Goal: Task Accomplishment & Management: Manage account settings

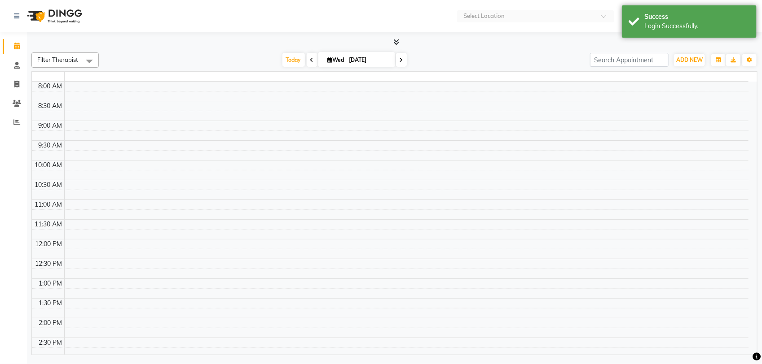
select select "en"
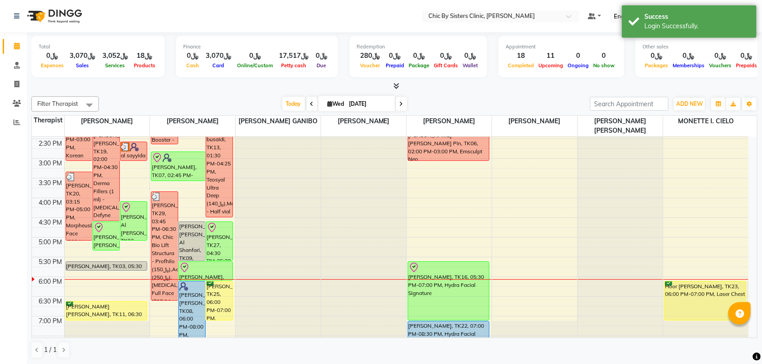
scroll to position [280, 0]
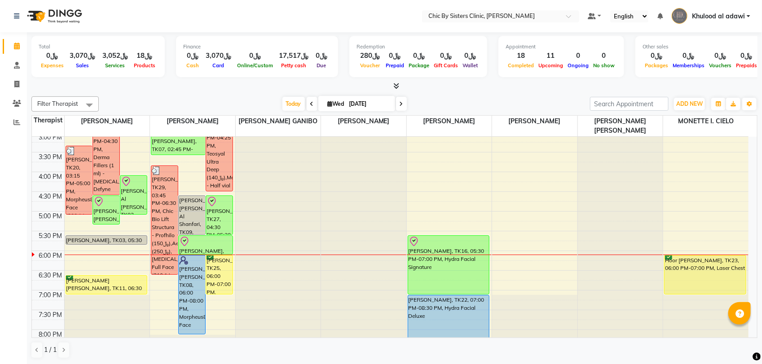
click at [384, 96] on div "Filter Therapist Select All [PERSON_NAME] [PERSON_NAME] [PERSON_NAME] MAGO [PER…" at bounding box center [394, 103] width 726 height 15
click at [384, 109] on input "[DATE]" at bounding box center [368, 103] width 45 height 13
select select "9"
select select "2025"
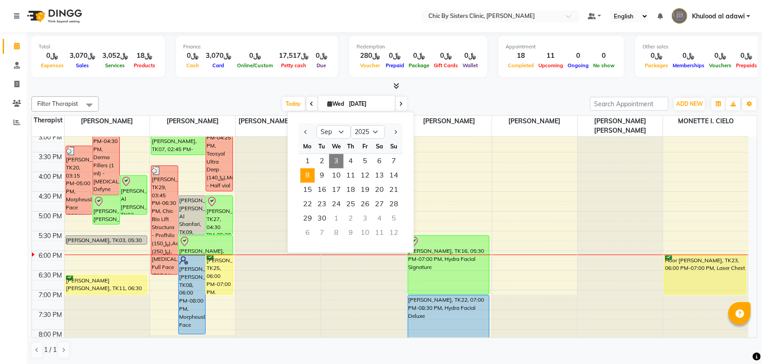
click at [311, 172] on span "8" at bounding box center [307, 176] width 14 height 14
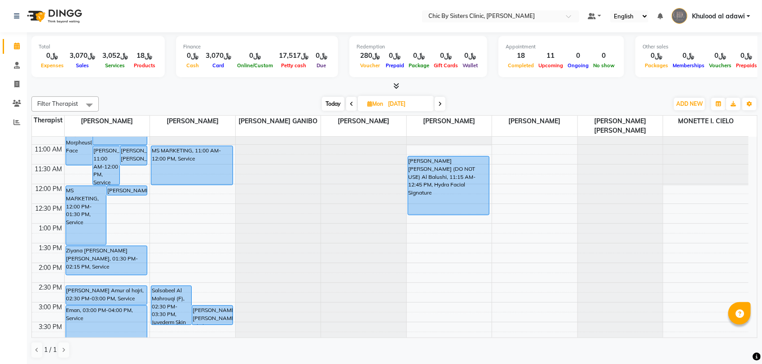
scroll to position [224, 0]
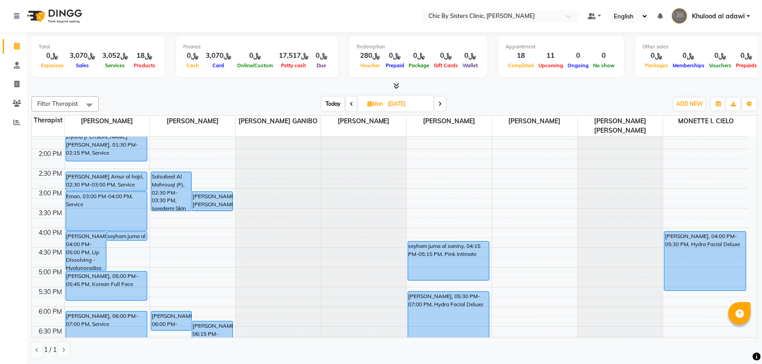
click at [335, 103] on span "Today" at bounding box center [333, 104] width 22 height 14
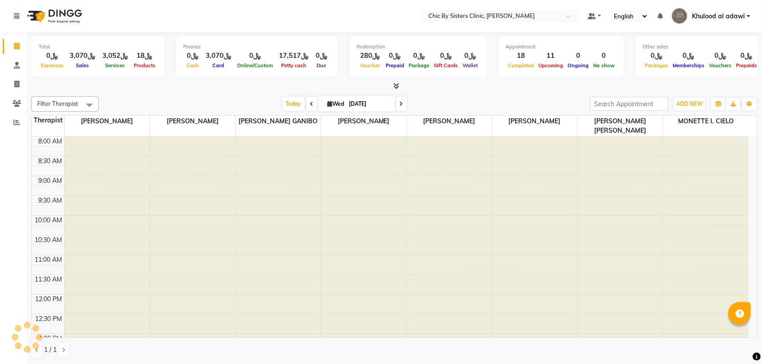
scroll to position [360, 0]
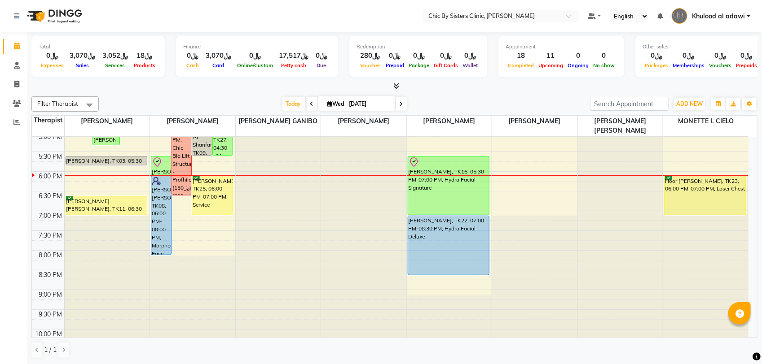
click at [404, 104] on span at bounding box center [401, 104] width 11 height 14
type input "[DATE]"
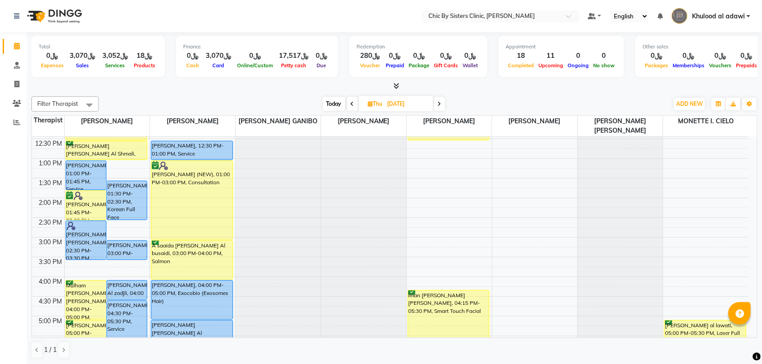
scroll to position [79, 0]
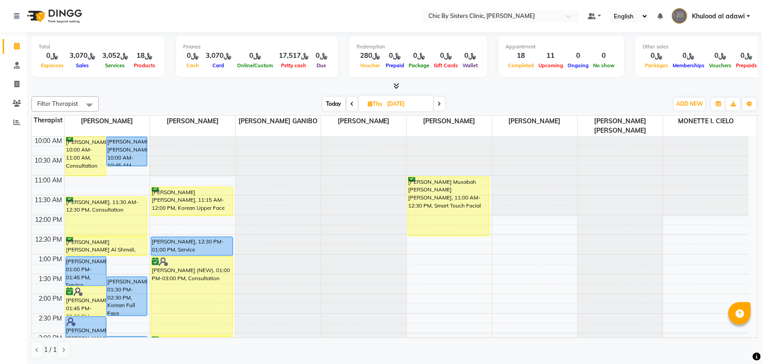
click at [414, 105] on input "[DATE]" at bounding box center [407, 103] width 45 height 13
select select "9"
select select "2025"
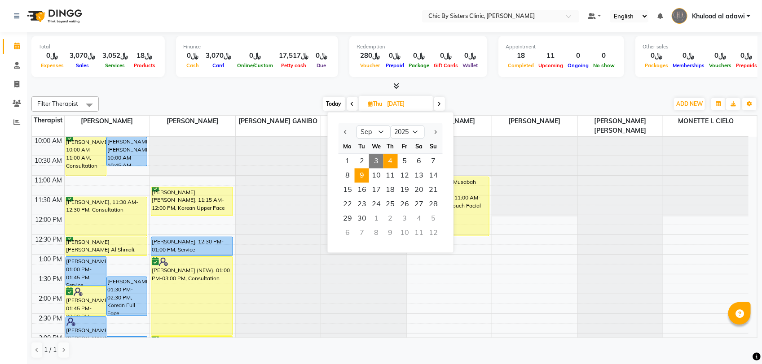
click at [356, 176] on span "9" at bounding box center [362, 176] width 14 height 14
type input "[DATE]"
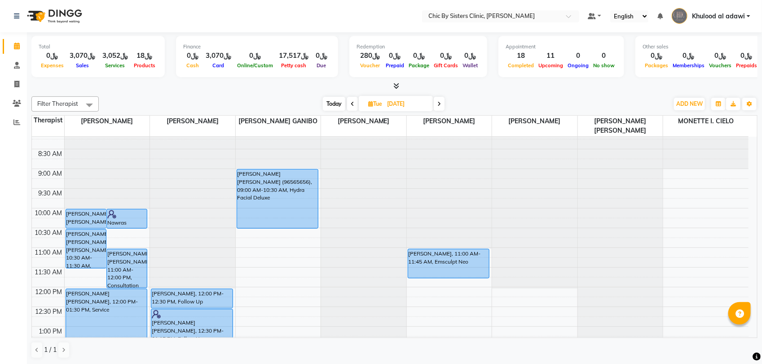
scroll to position [175, 0]
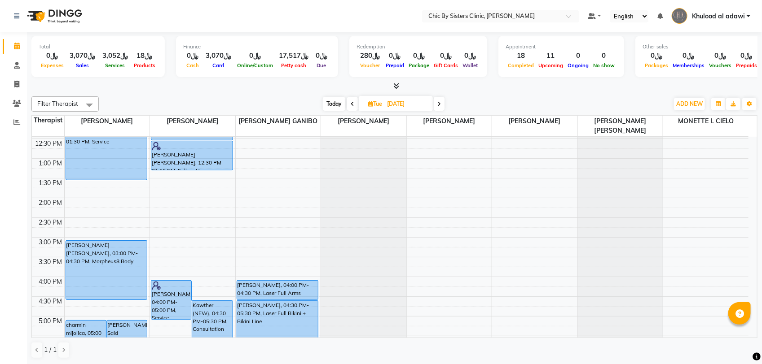
click at [176, 208] on div "8:00 AM 8:30 AM 9:00 AM 9:30 AM 10:00 AM 10:30 AM 11:00 AM 11:30 AM 12:00 PM 12…" at bounding box center [390, 276] width 716 height 631
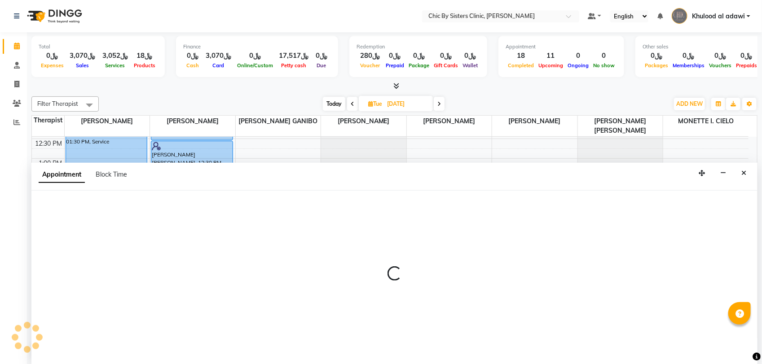
select select "49178"
select select "840"
select select "tentative"
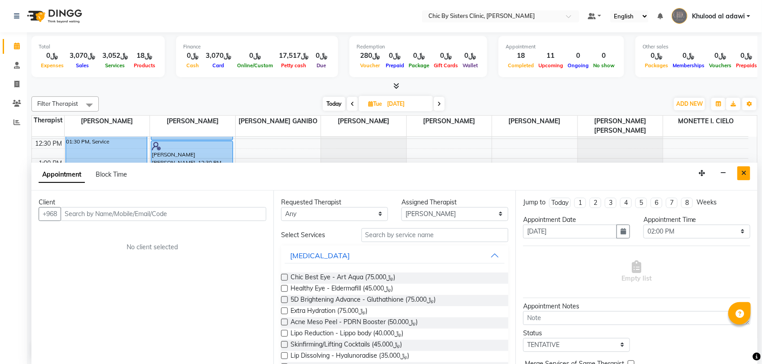
click at [744, 175] on icon "Close" at bounding box center [743, 173] width 5 height 6
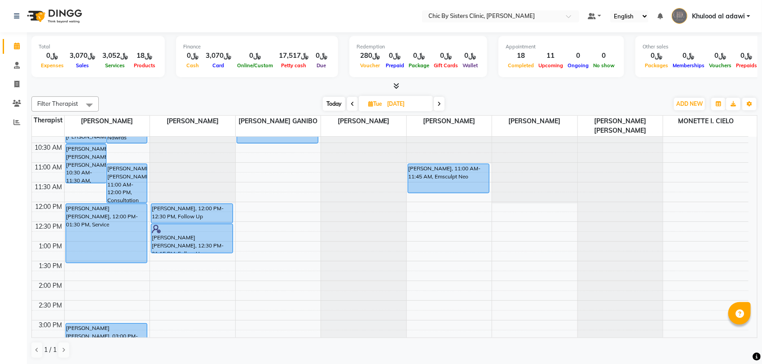
scroll to position [119, 0]
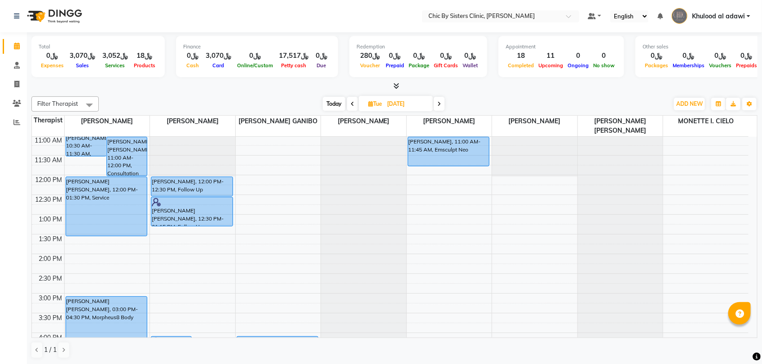
click at [178, 259] on div "8:00 AM 8:30 AM 9:00 AM 9:30 AM 10:00 AM 10:30 AM 11:00 AM 11:30 AM 12:00 PM 12…" at bounding box center [390, 333] width 716 height 631
select select "49178"
select select "tentative"
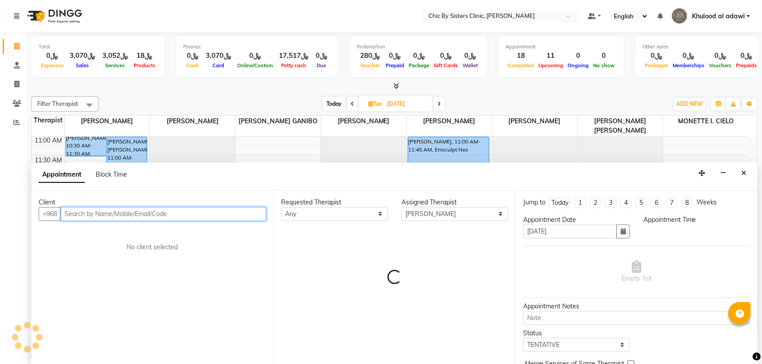
select select "840"
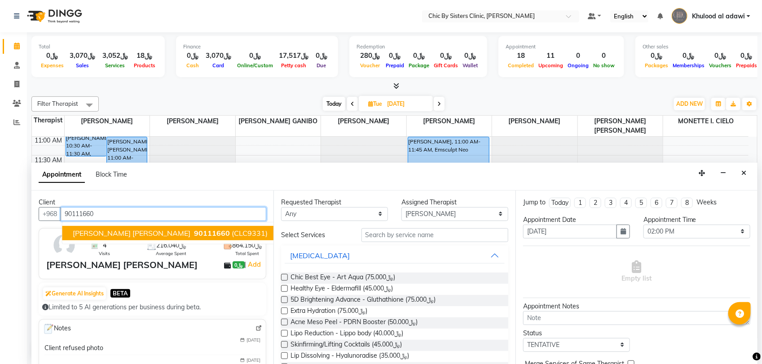
click at [133, 230] on span "[PERSON_NAME] [PERSON_NAME]" at bounding box center [132, 233] width 118 height 9
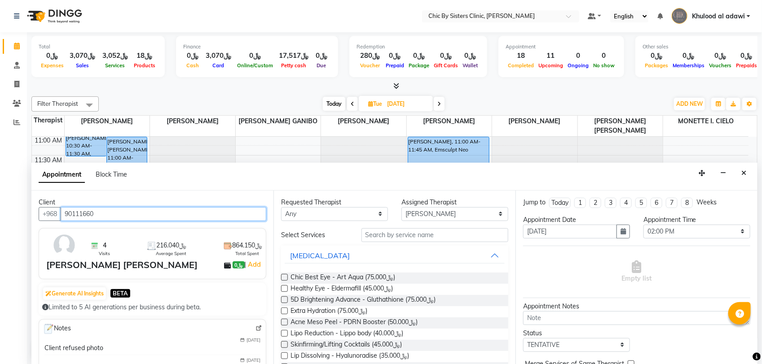
type input "90111660"
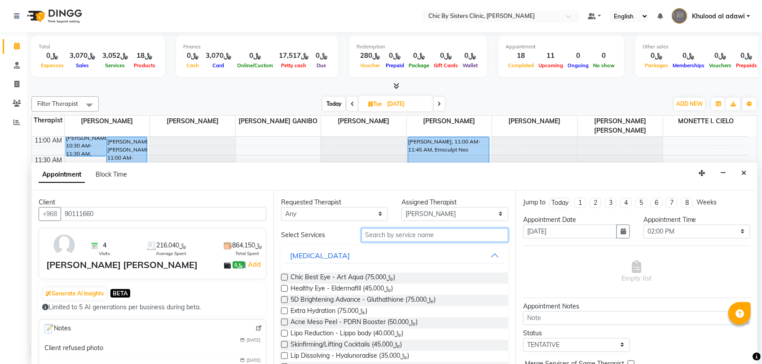
click at [407, 236] on input "text" at bounding box center [434, 235] width 147 height 14
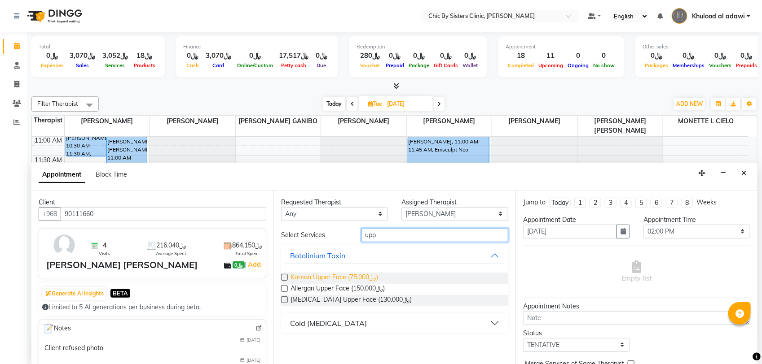
type input "upp"
click at [371, 275] on span "Korean Upper Face (﷼75.000)" at bounding box center [334, 278] width 88 height 11
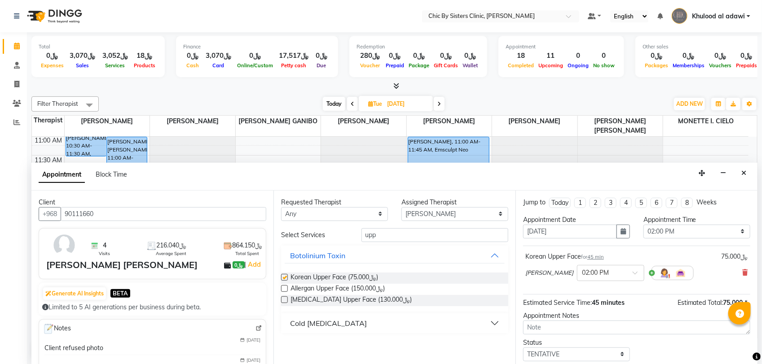
checkbox input "false"
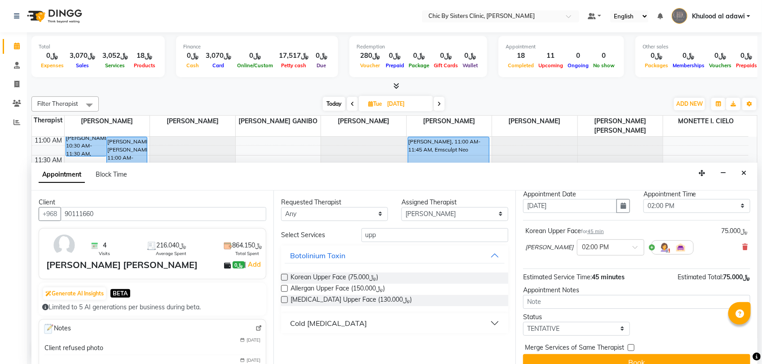
scroll to position [39, 0]
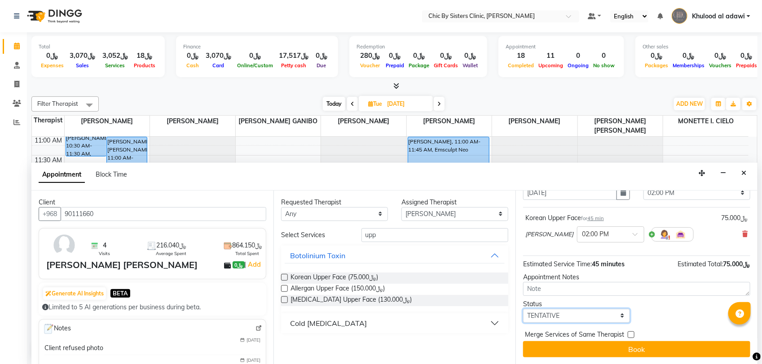
click at [596, 315] on select "Select TENTATIVE CONFIRM UPCOMING" at bounding box center [576, 316] width 107 height 14
select select "upcoming"
click at [523, 309] on select "Select TENTATIVE CONFIRM UPCOMING" at bounding box center [576, 316] width 107 height 14
click at [604, 344] on button "Book" at bounding box center [636, 350] width 227 height 16
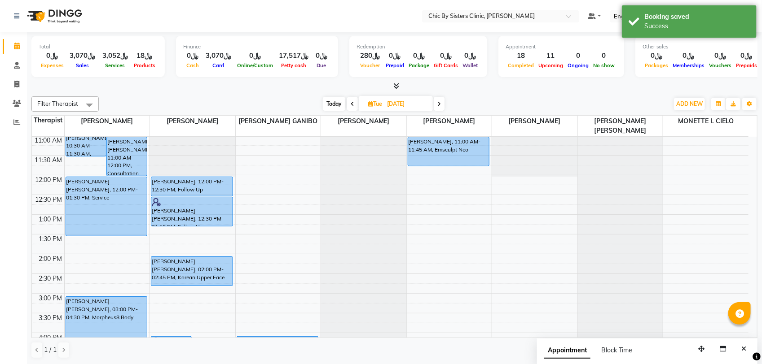
click at [354, 106] on span at bounding box center [352, 104] width 11 height 14
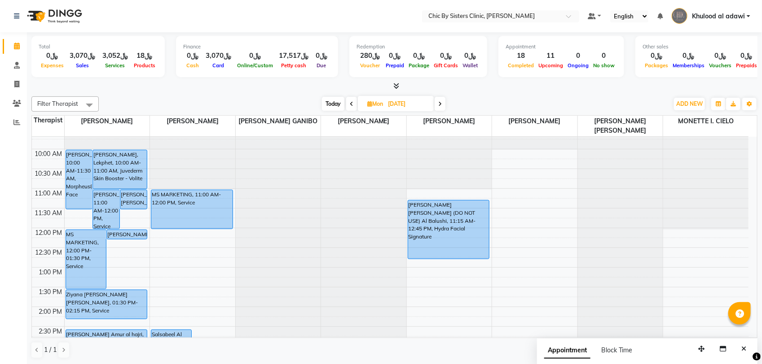
scroll to position [63, 0]
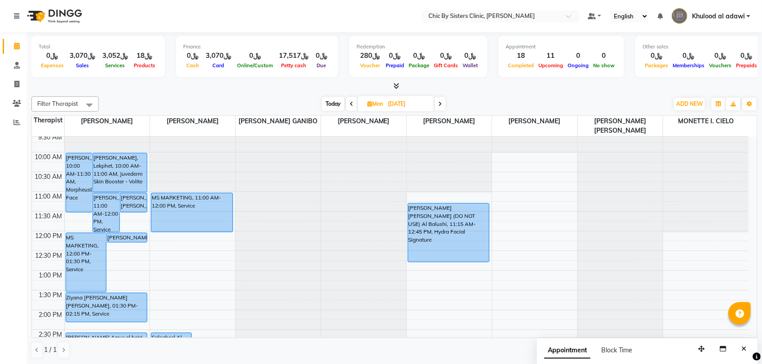
click at [336, 103] on span "Today" at bounding box center [333, 104] width 22 height 14
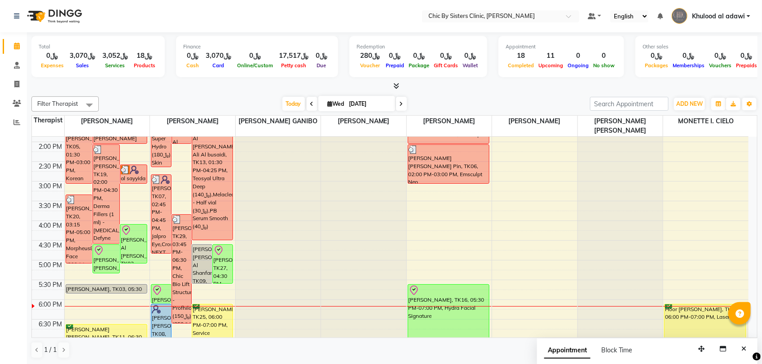
scroll to position [344, 0]
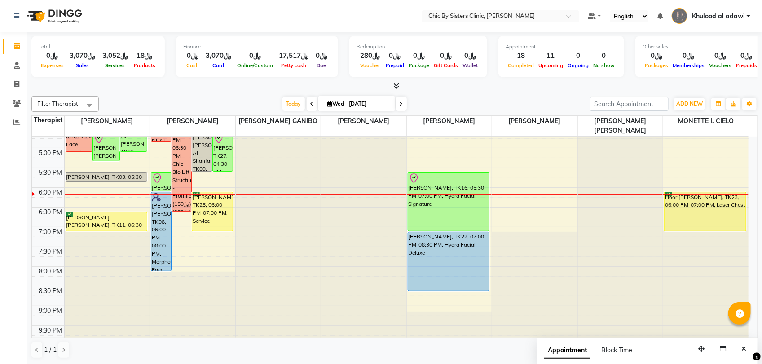
click at [397, 107] on span at bounding box center [401, 104] width 11 height 14
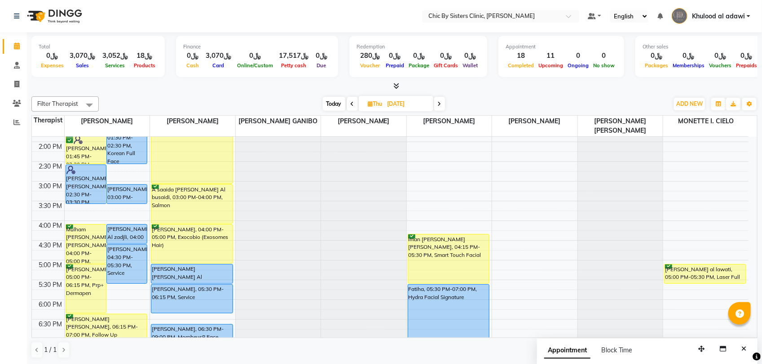
scroll to position [119, 0]
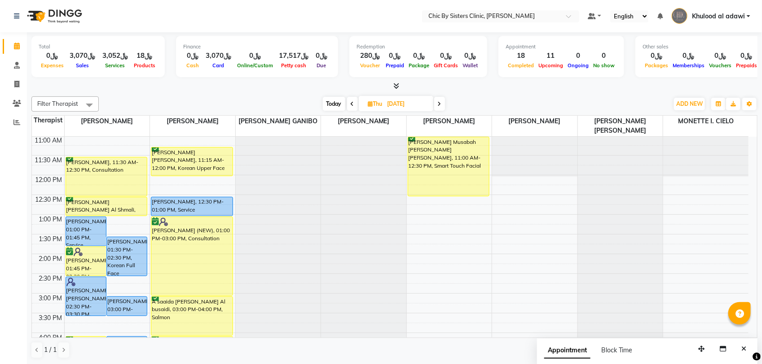
click at [331, 104] on span "Today" at bounding box center [334, 104] width 22 height 14
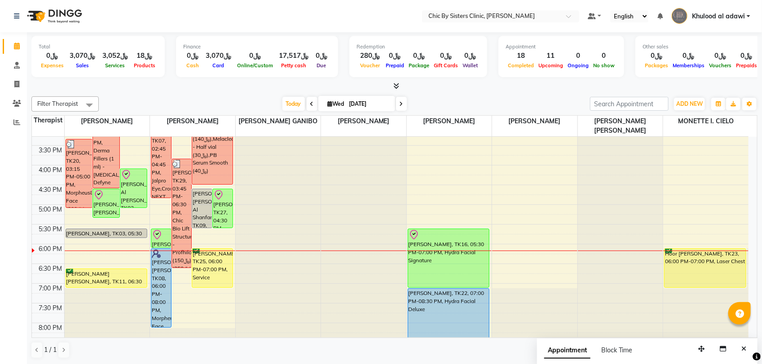
scroll to position [288, 0]
click at [399, 104] on icon at bounding box center [401, 103] width 4 height 5
type input "[DATE]"
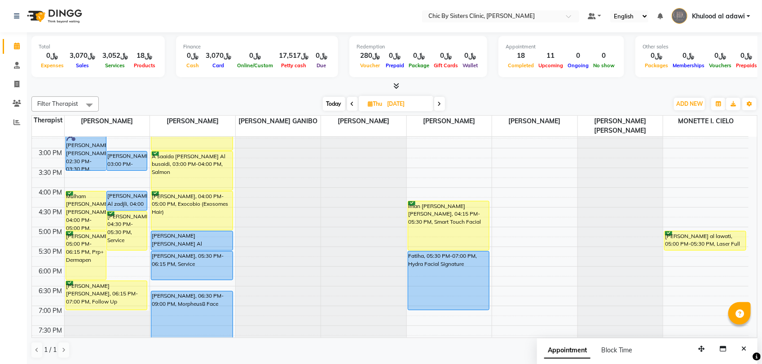
scroll to position [267, 0]
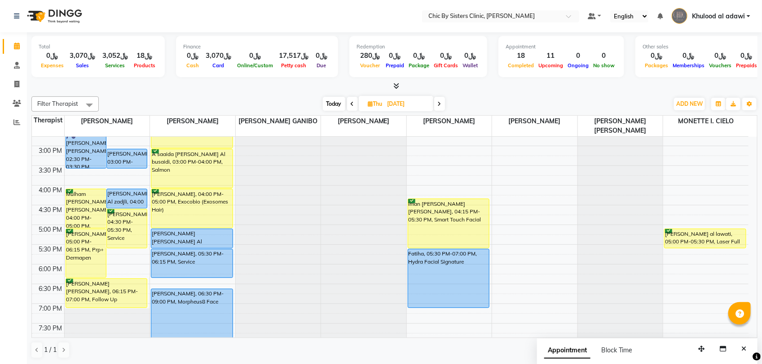
click at [90, 178] on div "8:00 AM 8:30 AM 9:00 AM 9:30 AM 10:00 AM 10:30 AM 11:00 AM 11:30 AM 12:00 PM 12…" at bounding box center [390, 185] width 716 height 631
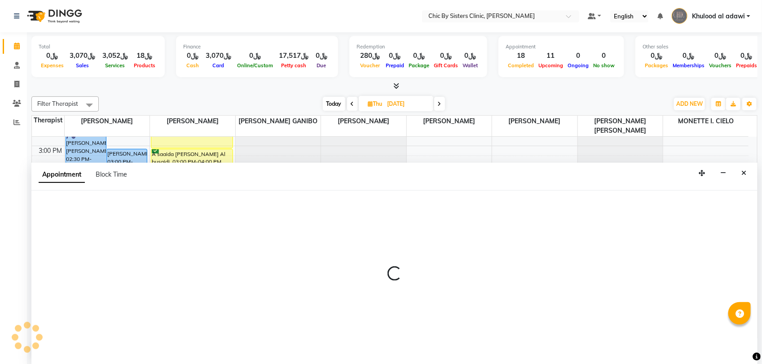
select select "49177"
select select "930"
select select "tentative"
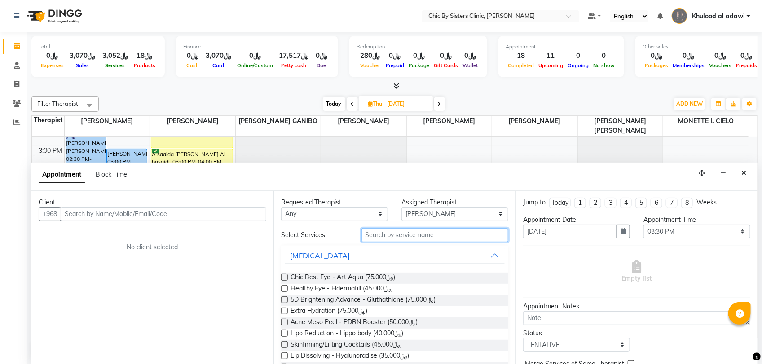
click at [432, 231] on input "text" at bounding box center [434, 235] width 147 height 14
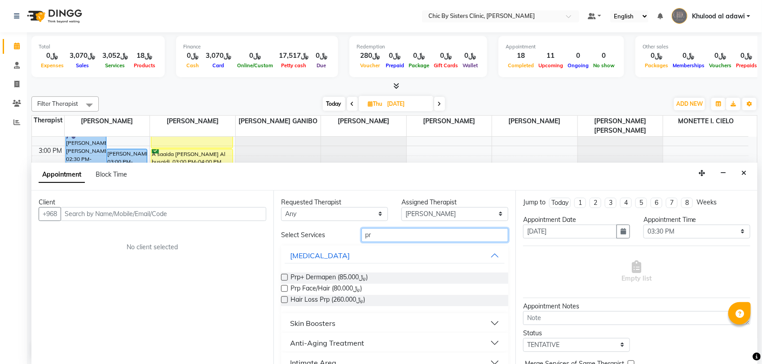
type input "p"
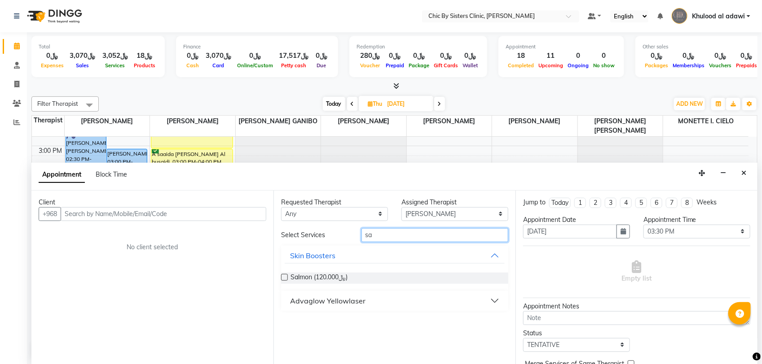
type input "s"
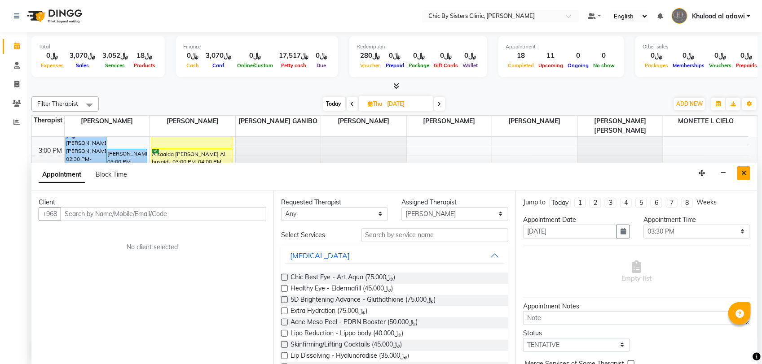
click at [748, 175] on button "Close" at bounding box center [743, 173] width 13 height 14
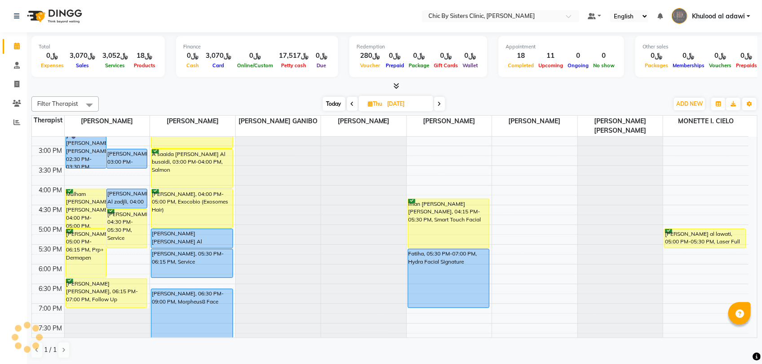
click at [210, 281] on div "8:00 AM 8:30 AM 9:00 AM 9:30 AM 10:00 AM 10:30 AM 11:00 AM 11:30 AM 12:00 PM 12…" at bounding box center [390, 185] width 716 height 631
select select "49178"
select select "tentative"
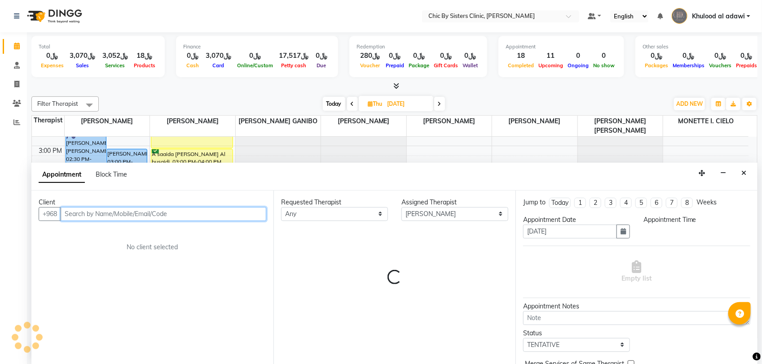
select select "1095"
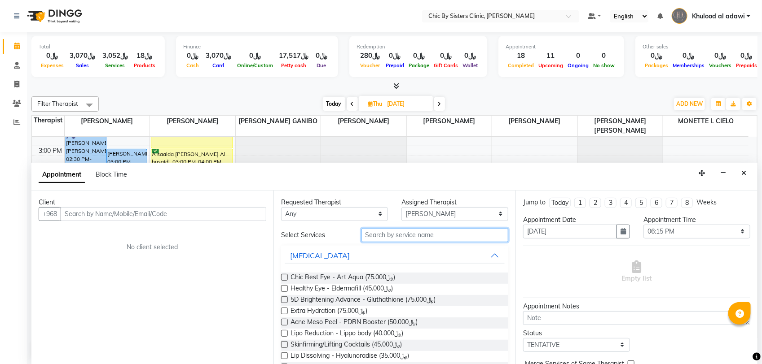
click at [390, 234] on input "text" at bounding box center [434, 235] width 147 height 14
click at [742, 172] on icon "Close" at bounding box center [743, 173] width 5 height 6
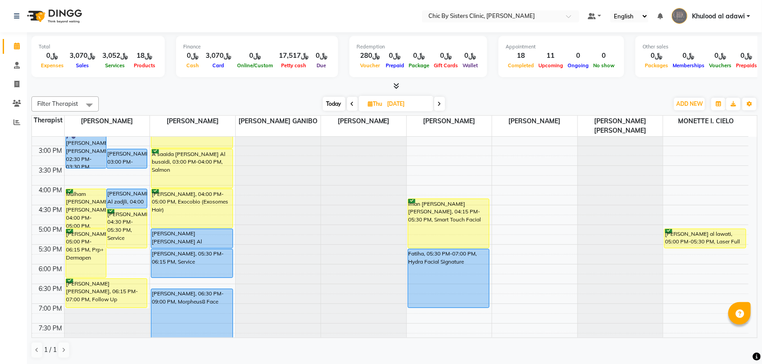
click at [324, 99] on span "Today" at bounding box center [334, 104] width 22 height 14
type input "[DATE]"
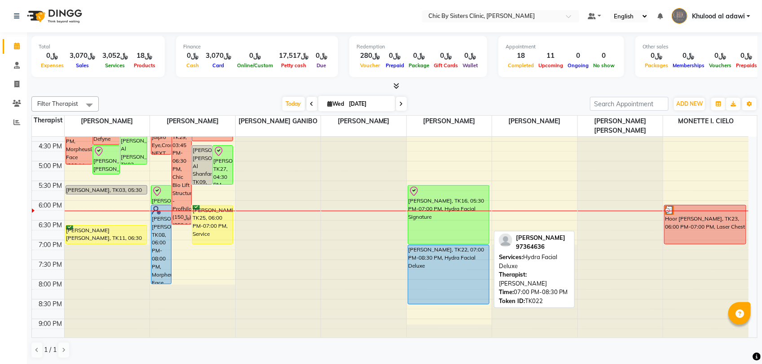
scroll to position [288, 0]
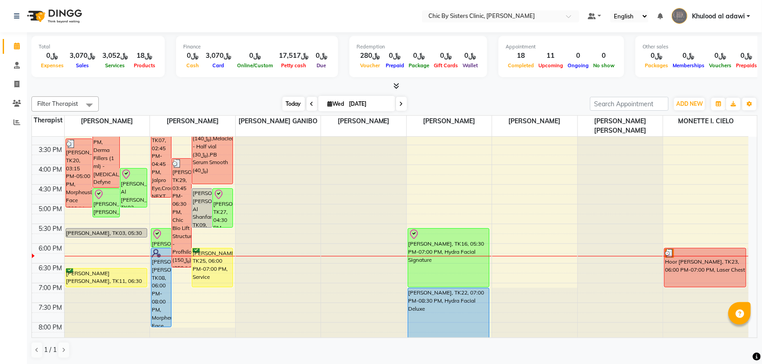
click at [295, 102] on span "Today" at bounding box center [293, 104] width 22 height 14
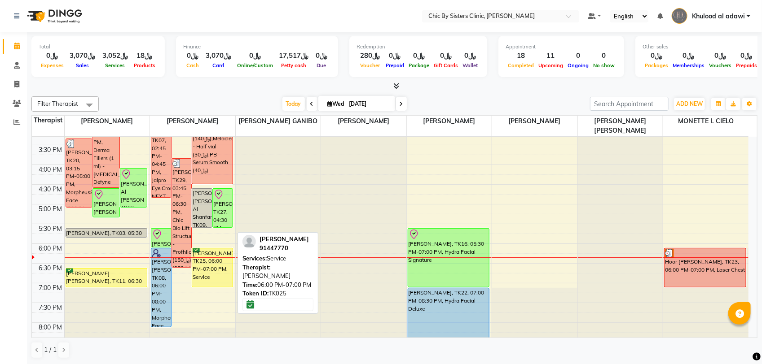
click at [221, 277] on div "[PERSON_NAME], TK25, 06:00 PM-07:00 PM, Service" at bounding box center [212, 268] width 40 height 39
select select "6"
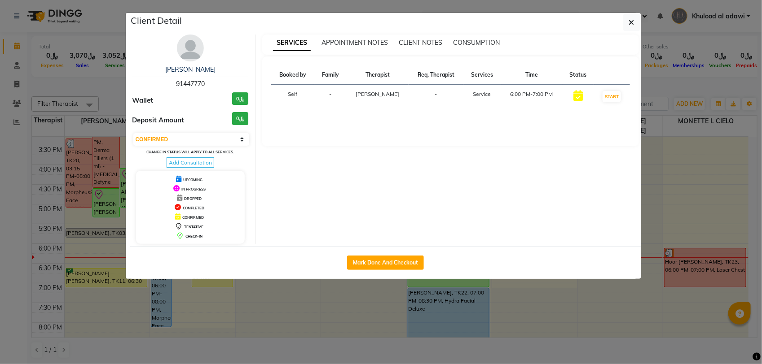
click at [195, 83] on span "91447770" at bounding box center [190, 84] width 29 height 8
copy span "91447770"
click at [98, 99] on ngb-modal-window "Client Detail [PERSON_NAME] al sharji 91447770 Wallet ﷼0 Deposit Amount ﷼0 Sele…" at bounding box center [381, 182] width 762 height 364
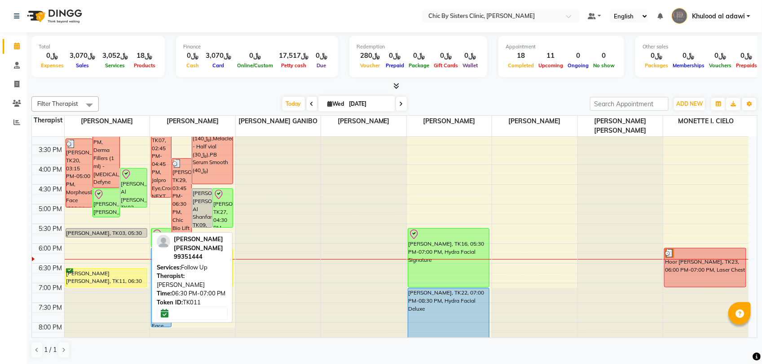
click at [119, 275] on div "[PERSON_NAME] [PERSON_NAME], TK11, 06:30 PM-07:00 PM, Follow Up" at bounding box center [106, 278] width 81 height 18
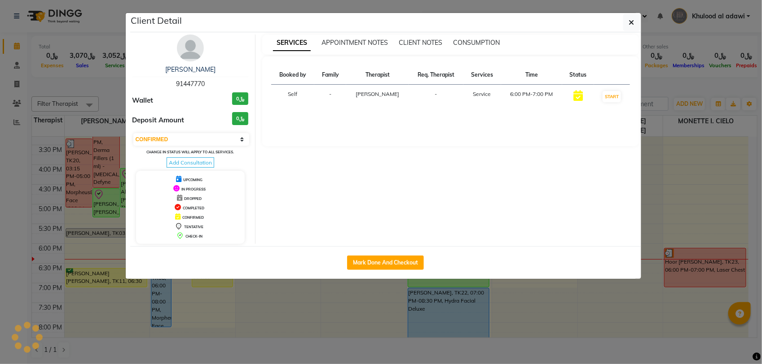
select select "8"
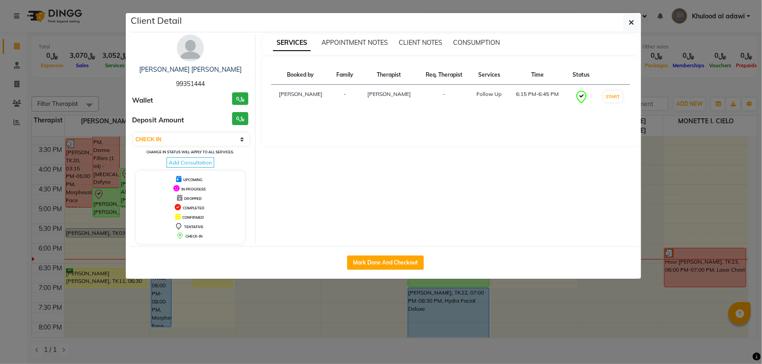
click at [189, 44] on img at bounding box center [190, 48] width 27 height 27
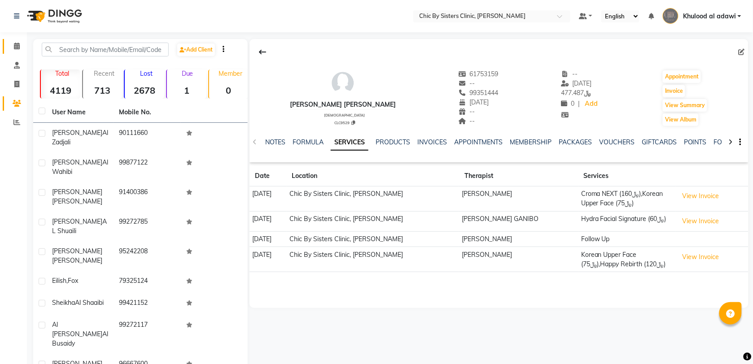
click at [9, 45] on span at bounding box center [17, 46] width 16 height 10
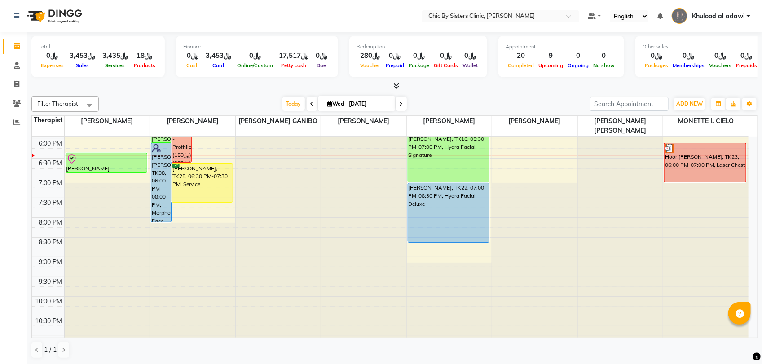
scroll to position [280, 0]
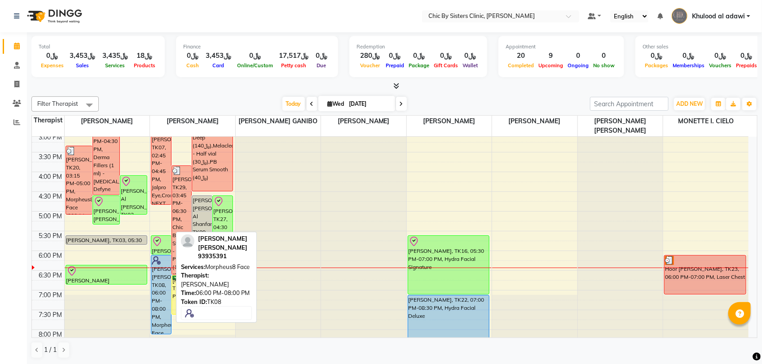
click at [165, 281] on div "[PERSON_NAME] [PERSON_NAME], TK08, 06:00 PM-08:00 PM, Morpheus8 Face" at bounding box center [161, 295] width 20 height 79
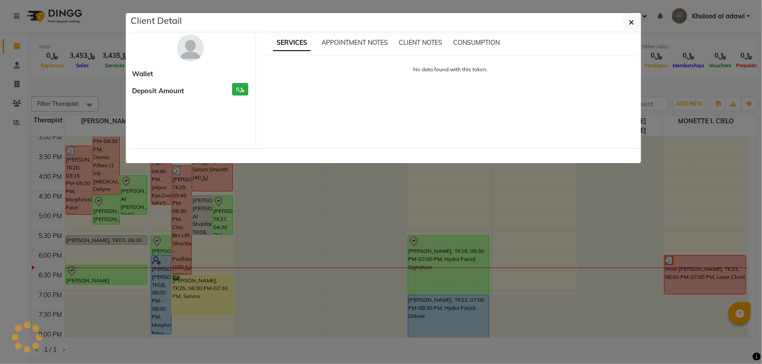
select select "5"
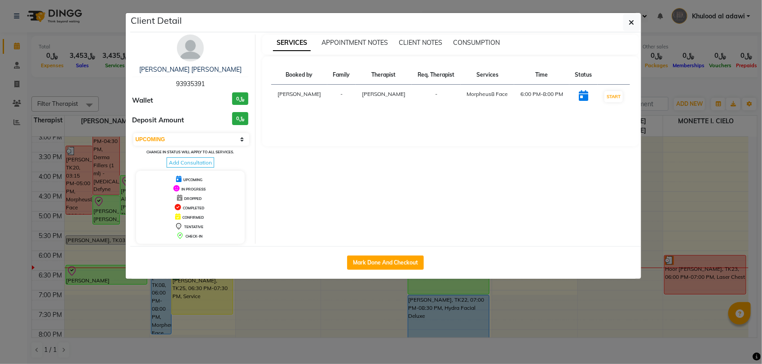
click at [200, 87] on span "93935391" at bounding box center [190, 84] width 29 height 8
copy span "93935391"
click at [92, 84] on ngb-modal-window "Client Detail [PERSON_NAME] [PERSON_NAME] 93935391 Wallet ﷼0 Deposit Amount ﷼0 …" at bounding box center [381, 182] width 762 height 364
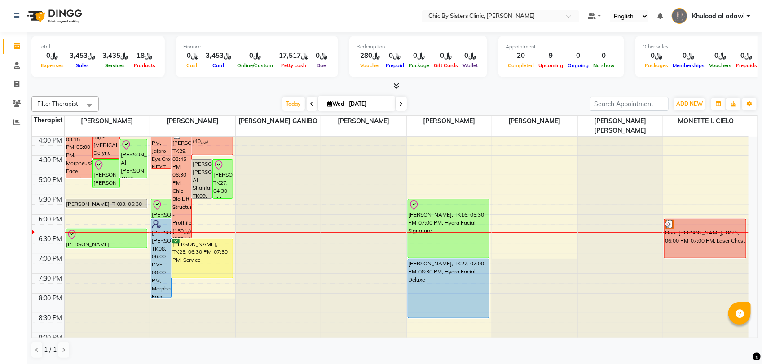
scroll to position [337, 0]
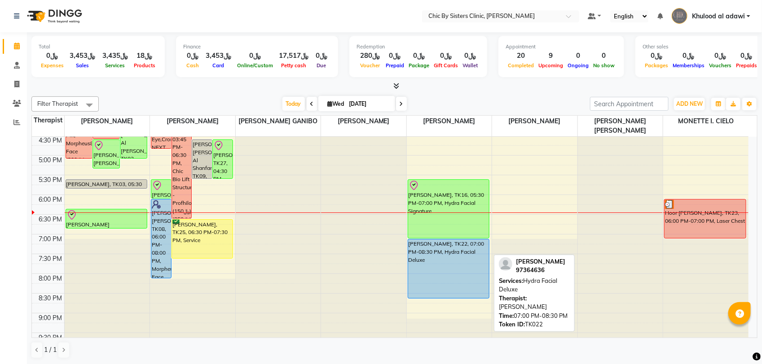
click at [426, 263] on div "[PERSON_NAME], TK22, 07:00 PM-08:30 PM, Hydra Facial Deluxe" at bounding box center [448, 269] width 81 height 59
select select "5"
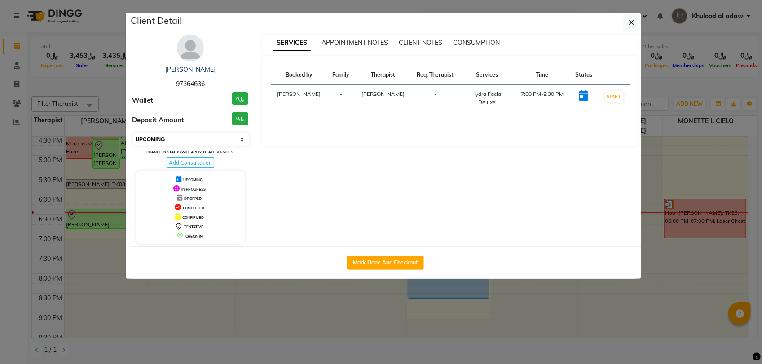
click at [231, 137] on select "Select IN SERVICE CONFIRMED TENTATIVE CHECK IN MARK DONE DROPPED UPCOMING" at bounding box center [191, 139] width 116 height 13
click at [627, 18] on button "button" at bounding box center [631, 22] width 17 height 17
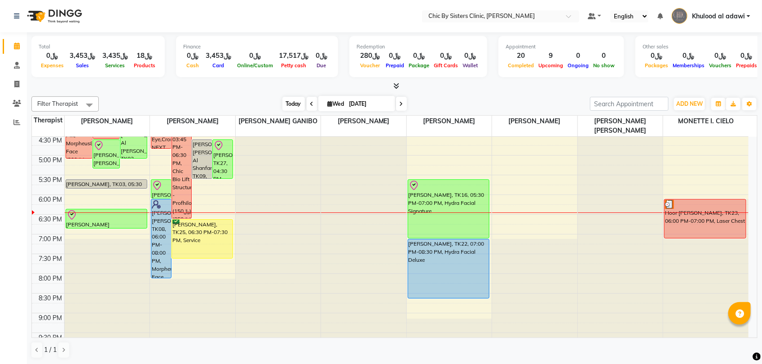
click at [290, 102] on span "Today" at bounding box center [293, 104] width 22 height 14
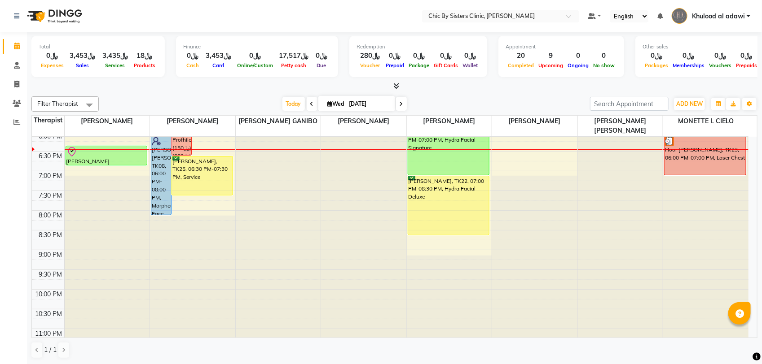
scroll to position [344, 0]
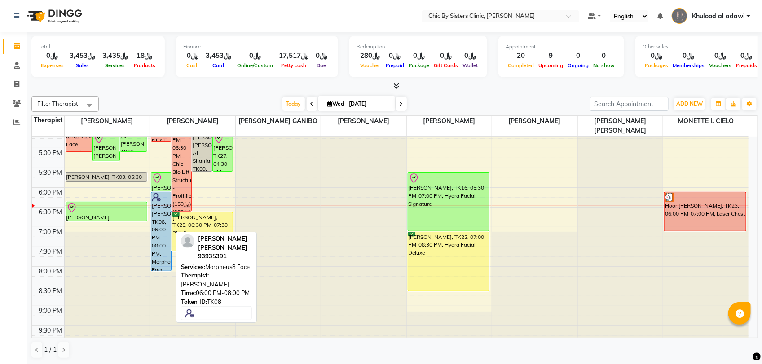
click at [165, 228] on div "[PERSON_NAME] [PERSON_NAME], TK08, 06:00 PM-08:00 PM, Morpheus8 Face" at bounding box center [161, 232] width 20 height 79
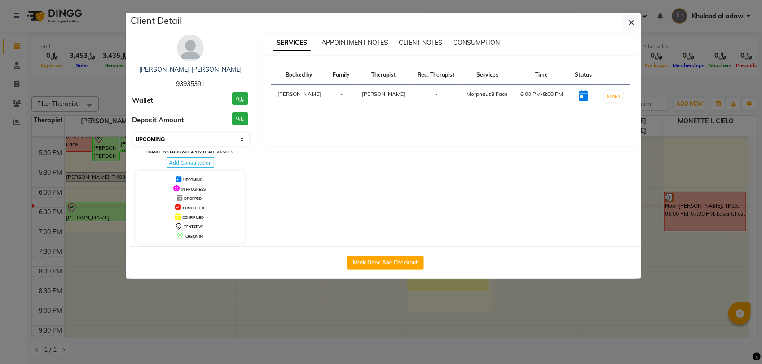
click at [198, 137] on select "Select IN SERVICE CONFIRMED TENTATIVE CHECK IN MARK DONE DROPPED UPCOMING" at bounding box center [191, 139] width 116 height 13
select select "2"
click at [133, 133] on select "Select IN SERVICE CONFIRMED TENTATIVE CHECK IN MARK DONE DROPPED UPCOMING" at bounding box center [191, 139] width 116 height 13
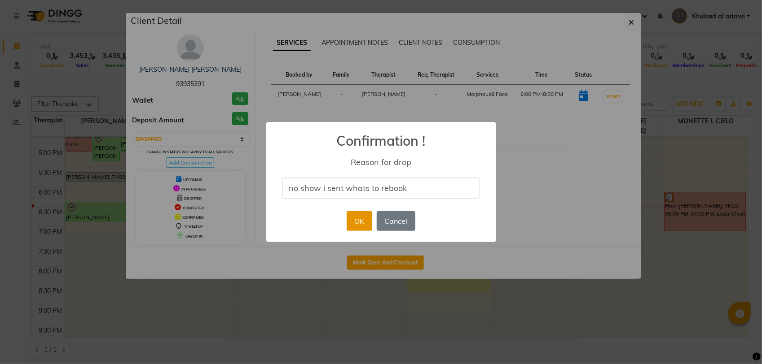
type input "no show i sent whats to rebook"
click at [364, 221] on button "OK" at bounding box center [359, 221] width 26 height 20
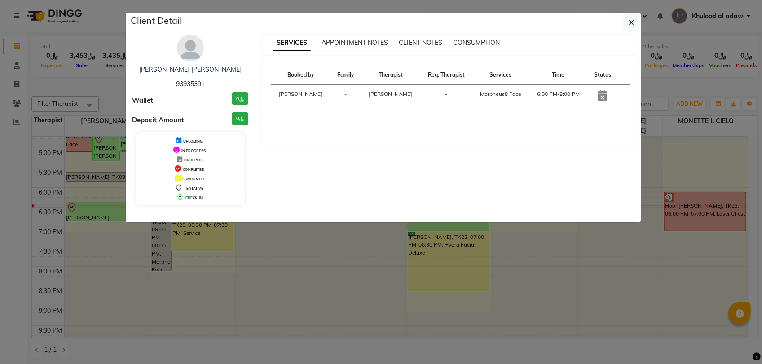
click at [110, 86] on ngb-modal-window "Client Detail [PERSON_NAME] [PERSON_NAME] 93935391 Wallet ﷼0 Deposit Amount ﷼0 …" at bounding box center [381, 182] width 762 height 364
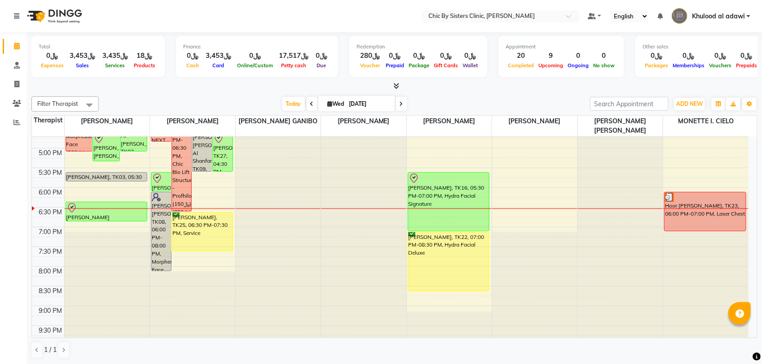
click at [223, 259] on div "8:00 AM 8:30 AM 9:00 AM 9:30 AM 10:00 AM 10:30 AM 11:00 AM 11:30 AM 12:00 PM 12…" at bounding box center [390, 108] width 716 height 631
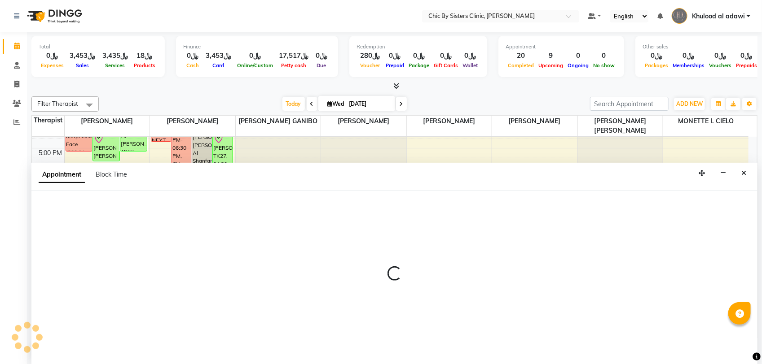
select select "49178"
select select "1170"
select select "tentative"
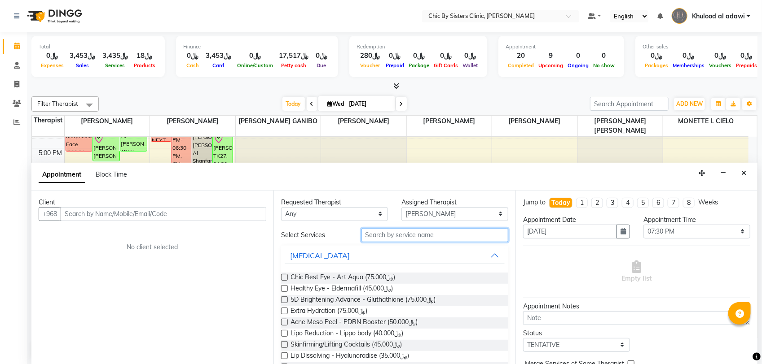
click at [427, 236] on input "text" at bounding box center [434, 235] width 147 height 14
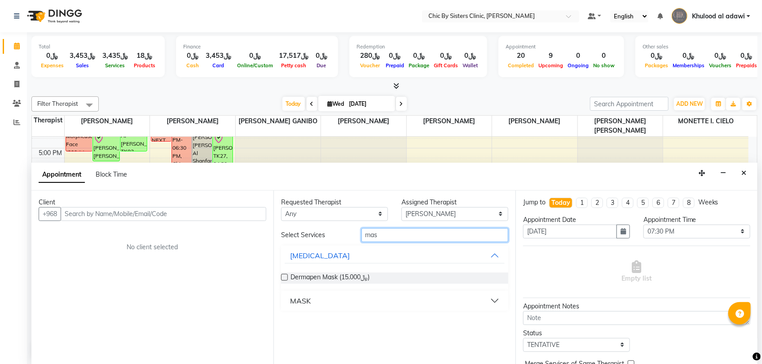
type input "mas"
click at [303, 302] on div "MASK" at bounding box center [300, 301] width 21 height 11
click at [434, 234] on input "mas" at bounding box center [434, 235] width 147 height 14
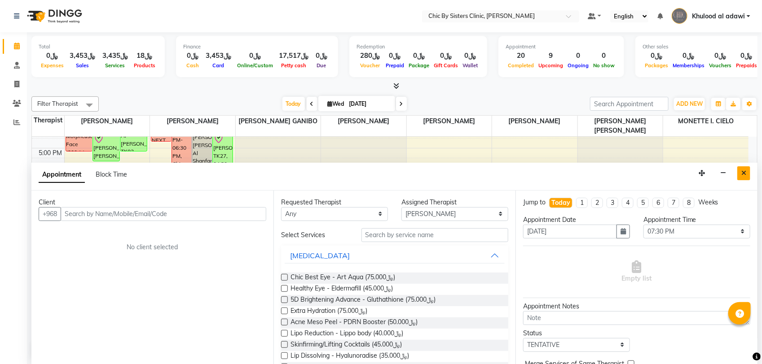
click at [744, 176] on icon "Close" at bounding box center [743, 173] width 5 height 6
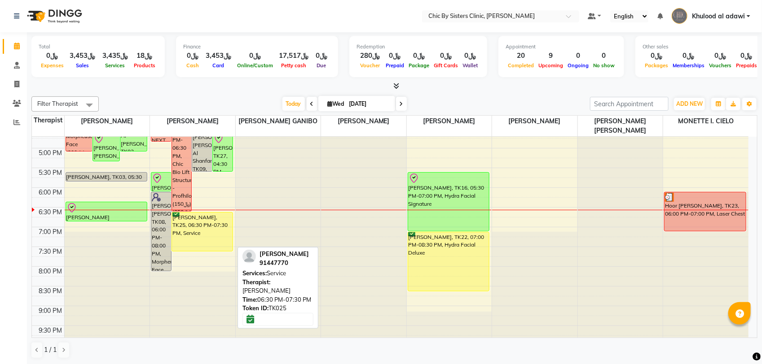
click at [197, 227] on div "[PERSON_NAME], TK25, 06:30 PM-07:30 PM, Service" at bounding box center [202, 232] width 61 height 39
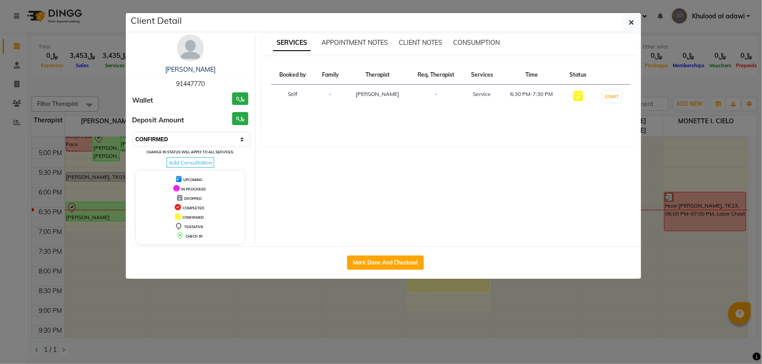
click at [223, 140] on select "Select IN SERVICE CONFIRMED TENTATIVE CHECK IN MARK DONE DROPPED UPCOMING" at bounding box center [191, 139] width 116 height 13
select select "8"
click at [133, 133] on select "Select IN SERVICE CONFIRMED TENTATIVE CHECK IN MARK DONE DROPPED UPCOMING" at bounding box center [191, 139] width 116 height 13
click at [110, 92] on ngb-modal-window "Client Detail [PERSON_NAME] al sharji 91447770 Wallet ﷼0 Deposit Amount ﷼0 Sele…" at bounding box center [381, 182] width 762 height 364
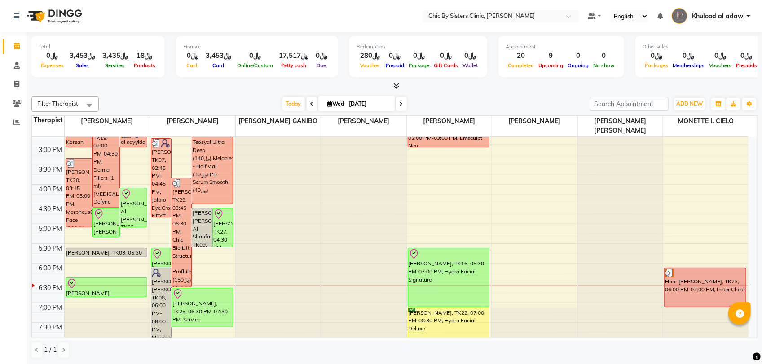
scroll to position [288, 0]
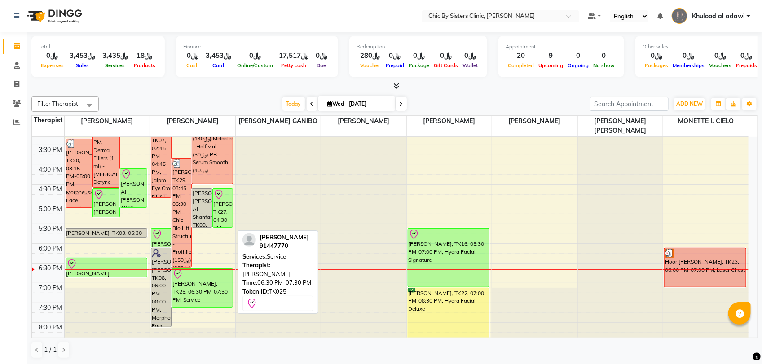
click at [193, 288] on div "[PERSON_NAME], TK25, 06:30 PM-07:30 PM, Service" at bounding box center [202, 288] width 61 height 39
select select "8"
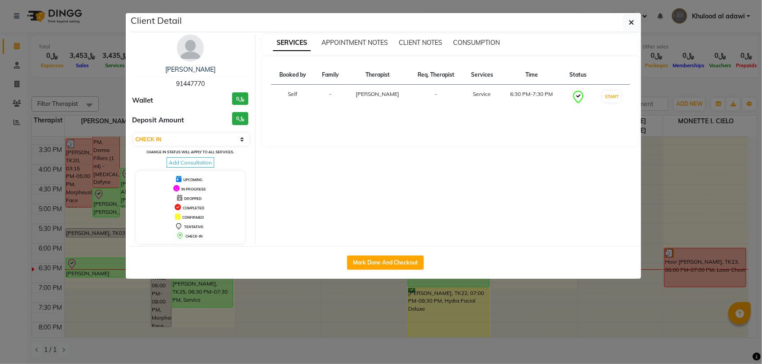
click at [194, 46] on img at bounding box center [190, 48] width 27 height 27
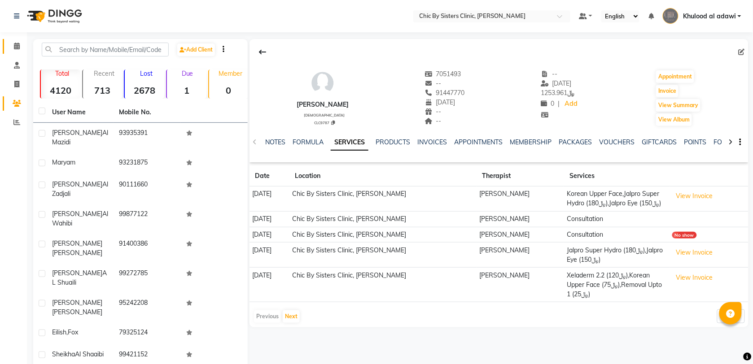
drag, startPoint x: 21, startPoint y: 44, endPoint x: 7, endPoint y: 38, distance: 14.5
click at [21, 44] on span at bounding box center [17, 46] width 16 height 10
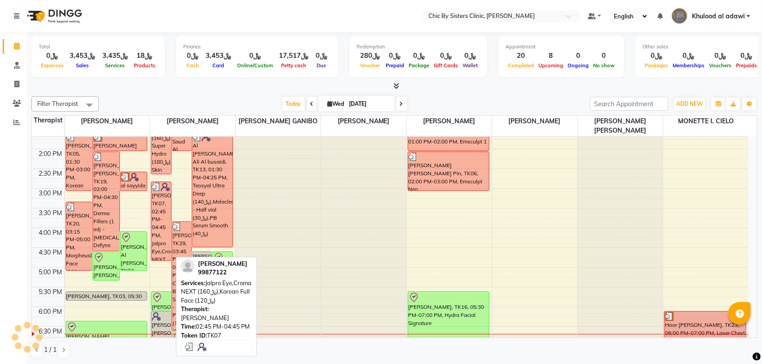
scroll to position [337, 0]
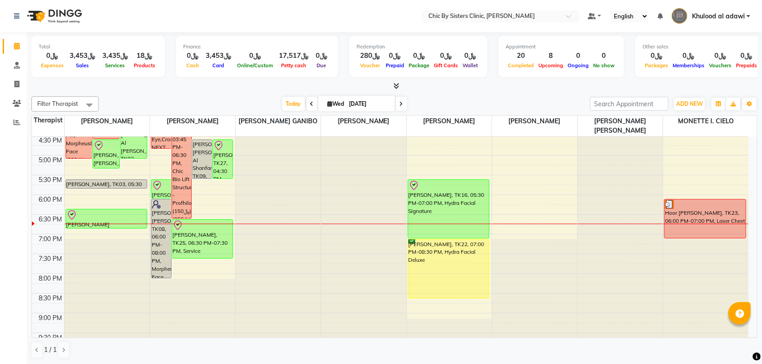
click at [382, 105] on input "[DATE]" at bounding box center [368, 103] width 45 height 13
select select "9"
select select "2025"
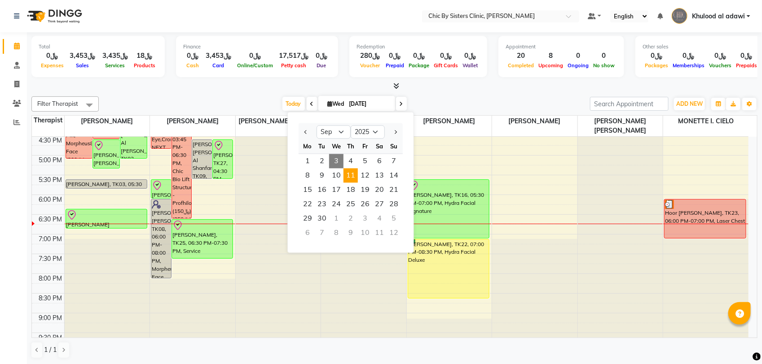
click at [349, 173] on span "11" at bounding box center [350, 176] width 14 height 14
type input "[DATE]"
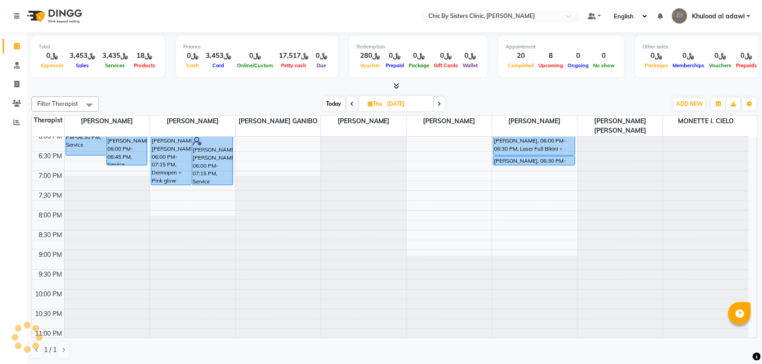
scroll to position [232, 0]
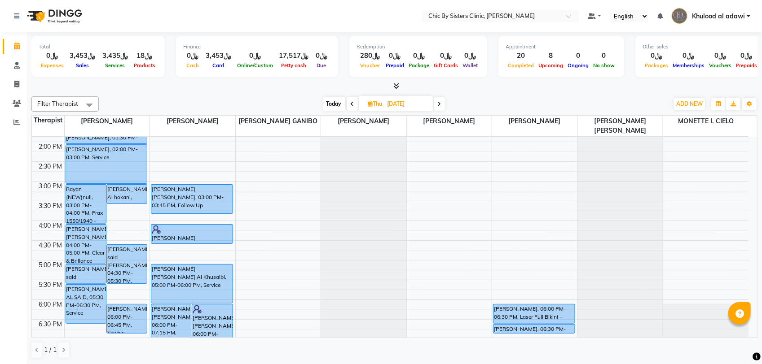
click at [412, 107] on input "[DATE]" at bounding box center [407, 103] width 45 height 13
select select "9"
select select "2025"
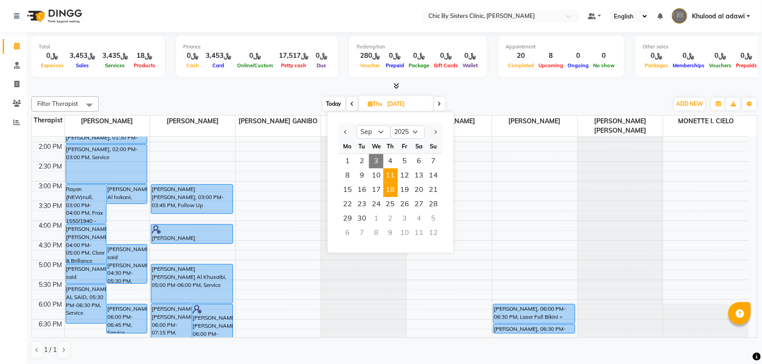
click at [388, 189] on span "18" at bounding box center [390, 190] width 14 height 14
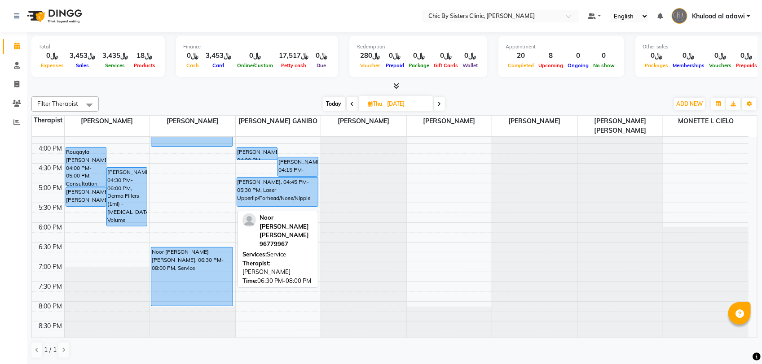
scroll to position [175, 0]
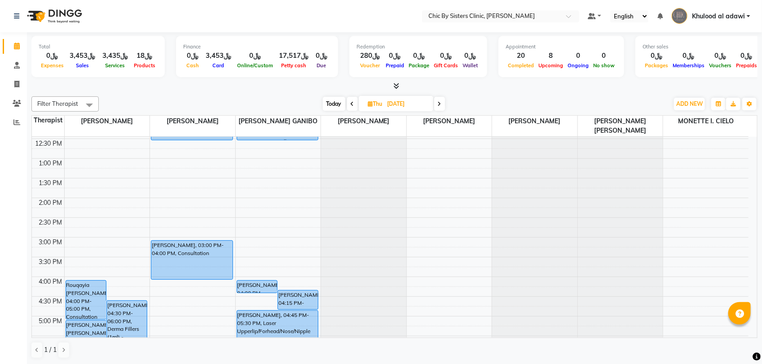
click at [326, 104] on span "Today" at bounding box center [334, 104] width 22 height 14
type input "[DATE]"
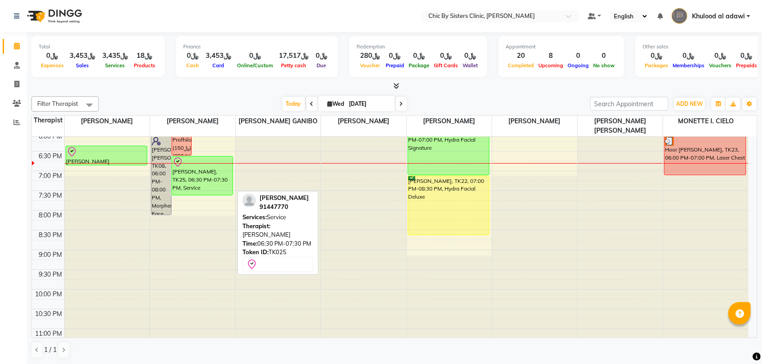
scroll to position [288, 0]
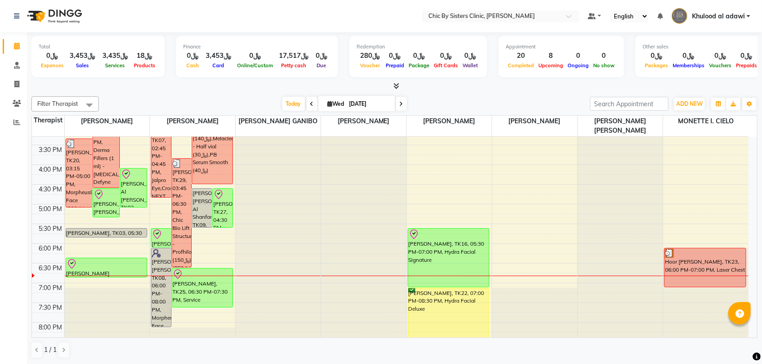
click at [367, 103] on input "[DATE]" at bounding box center [368, 103] width 45 height 13
select select "9"
select select "2025"
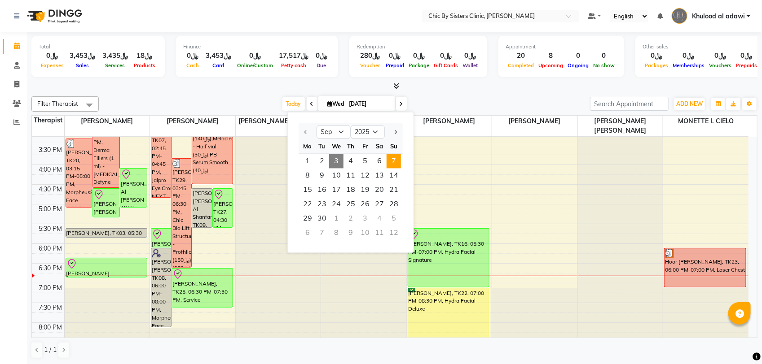
click at [395, 161] on span "7" at bounding box center [393, 161] width 14 height 14
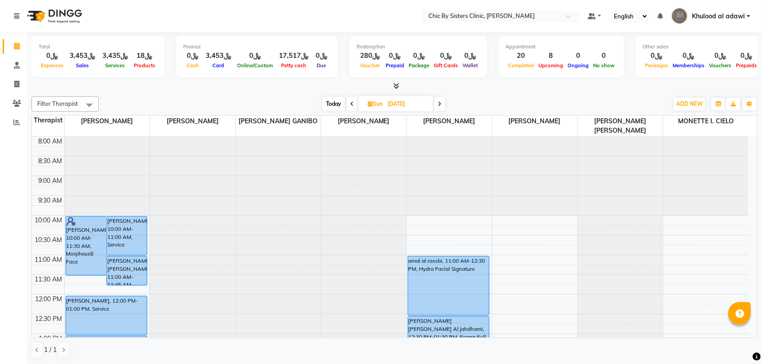
scroll to position [224, 0]
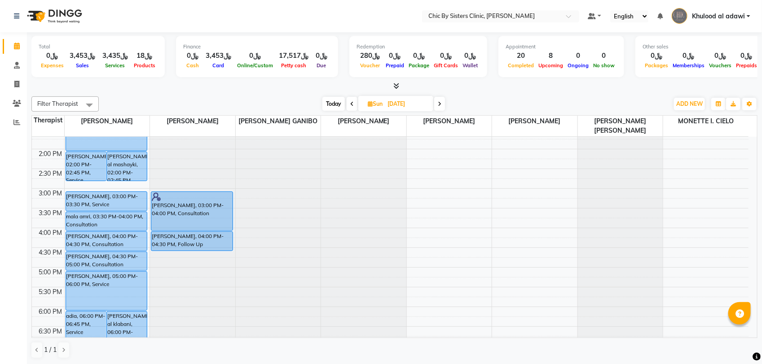
click at [438, 102] on icon at bounding box center [440, 103] width 4 height 5
type input "[DATE]"
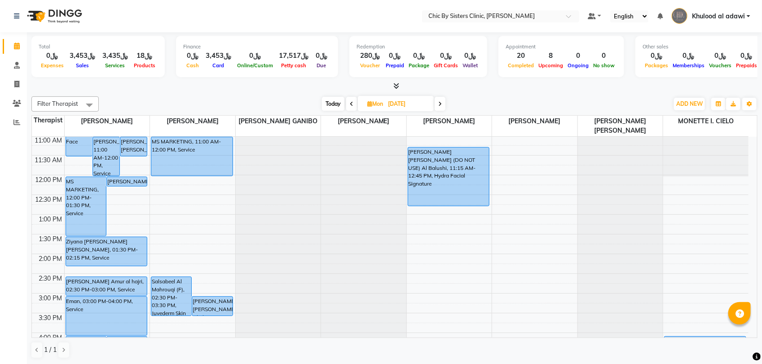
scroll to position [7, 0]
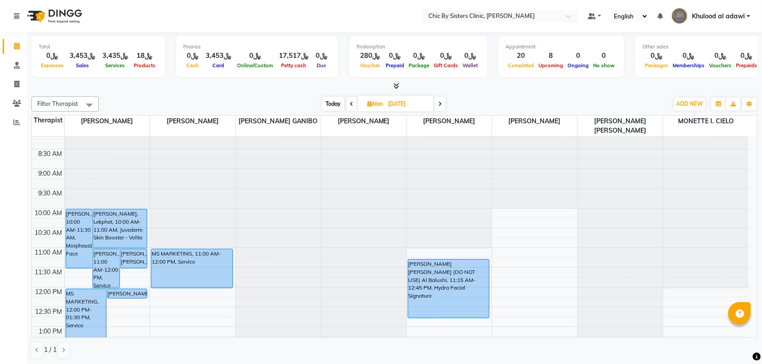
click at [420, 107] on input "[DATE]" at bounding box center [407, 103] width 45 height 13
select select "9"
select select "2025"
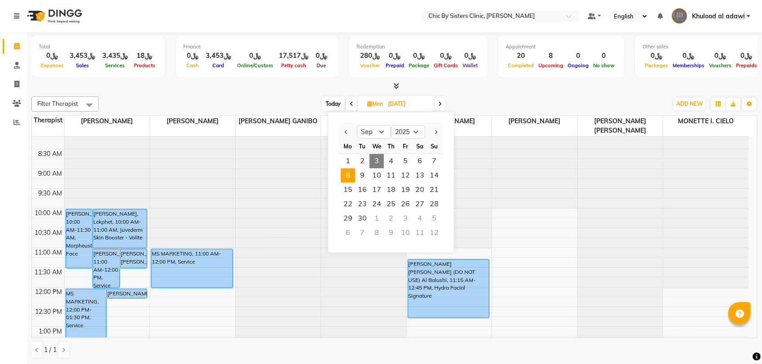
click at [337, 102] on span "Today" at bounding box center [333, 104] width 22 height 14
type input "[DATE]"
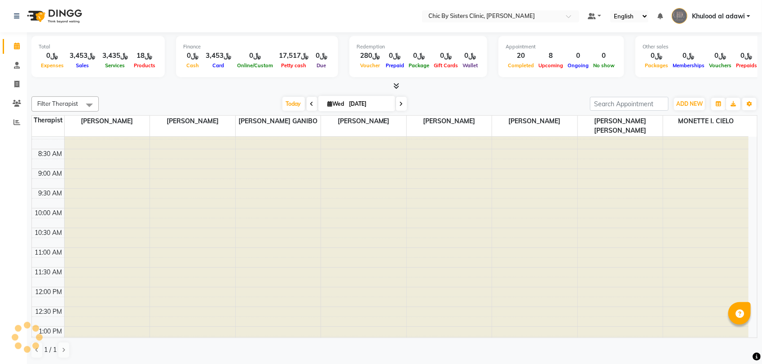
scroll to position [400, 0]
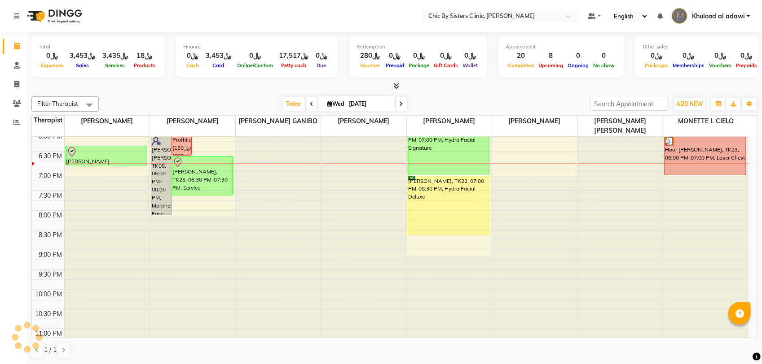
click at [364, 105] on input "[DATE]" at bounding box center [368, 103] width 45 height 13
select select "9"
select select "2025"
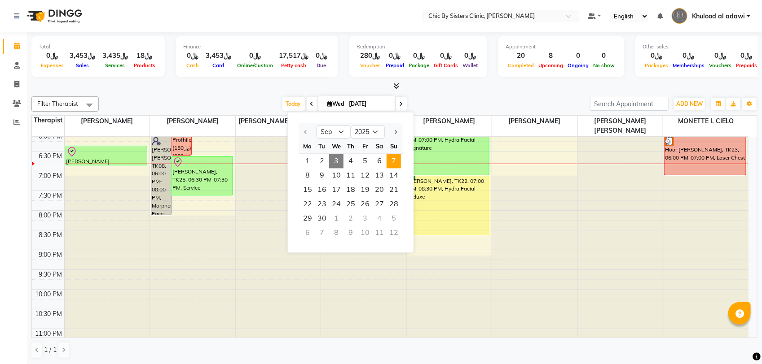
click at [395, 161] on span "7" at bounding box center [393, 161] width 14 height 14
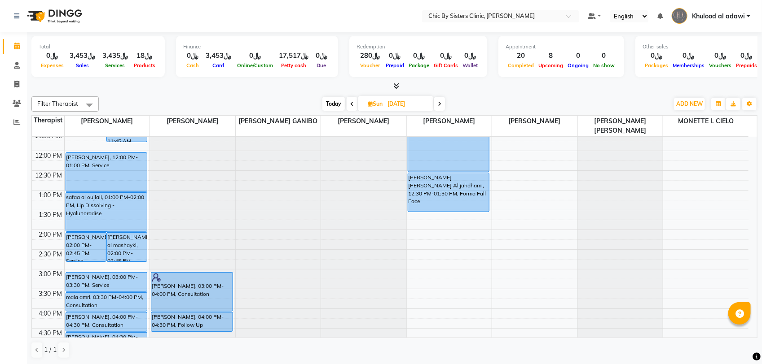
scroll to position [224, 0]
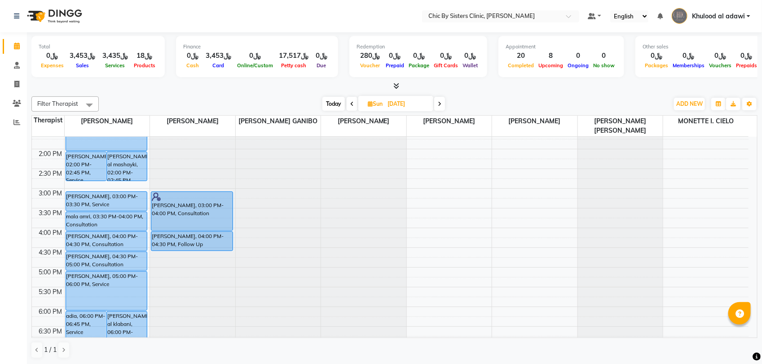
click at [441, 101] on icon at bounding box center [440, 103] width 4 height 5
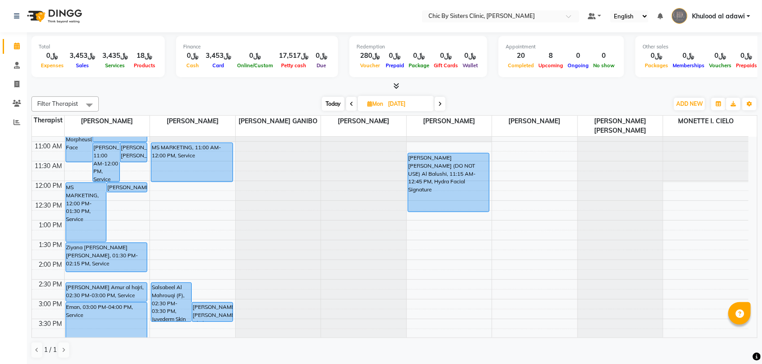
scroll to position [7, 0]
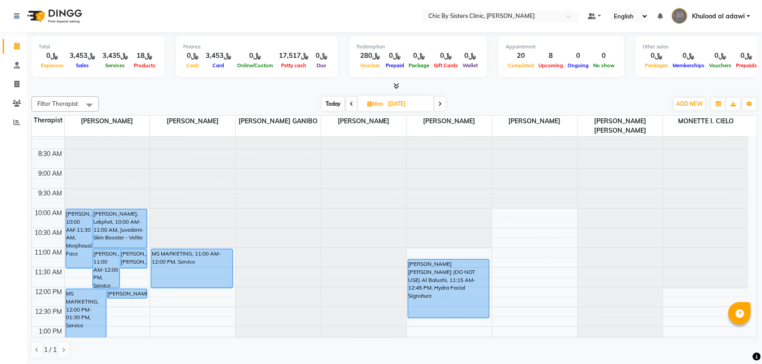
click at [438, 101] on span at bounding box center [439, 104] width 11 height 14
type input "[DATE]"
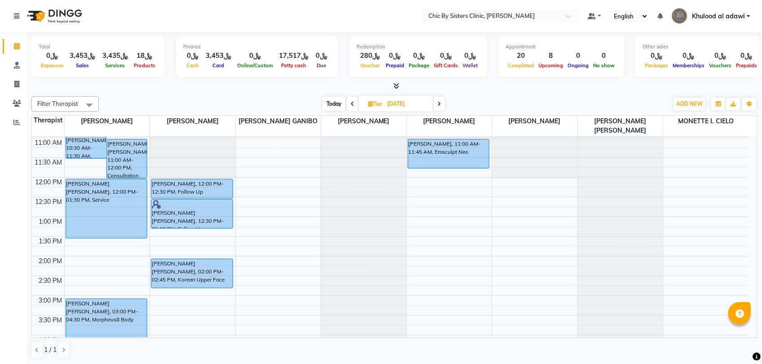
scroll to position [175, 0]
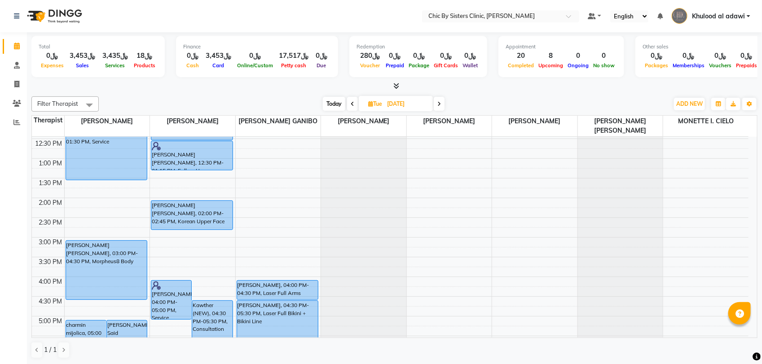
click at [390, 105] on input "[DATE]" at bounding box center [406, 103] width 45 height 13
select select "9"
select select "2025"
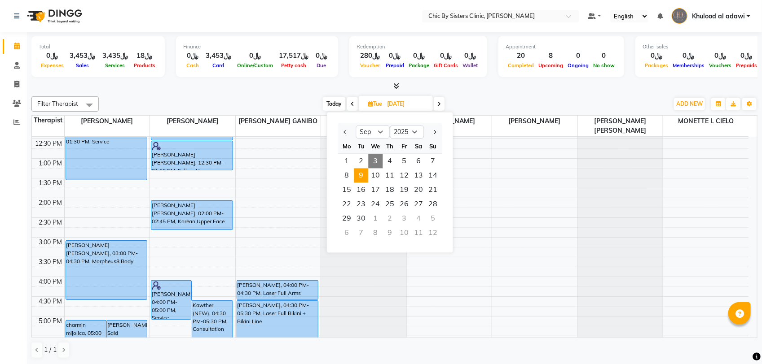
click at [364, 173] on span "9" at bounding box center [361, 176] width 14 height 14
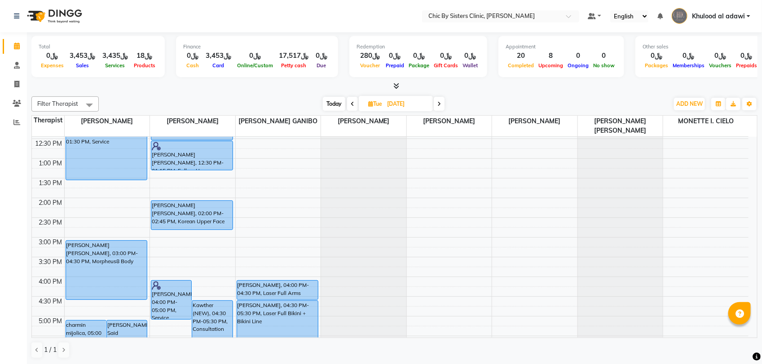
click at [288, 90] on div at bounding box center [394, 86] width 726 height 9
click at [415, 101] on input "[DATE]" at bounding box center [406, 103] width 45 height 13
select select "9"
select select "2025"
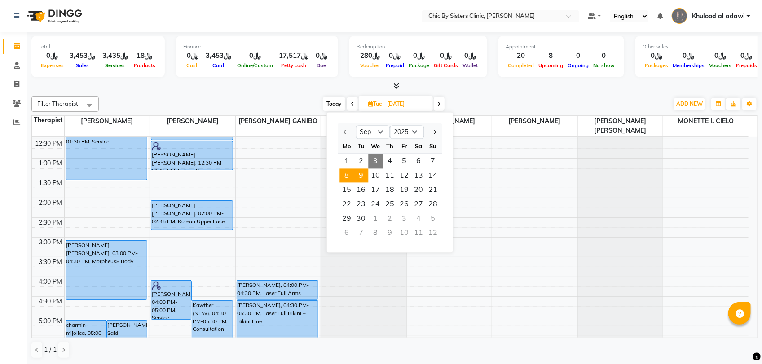
click at [348, 178] on span "8" at bounding box center [347, 176] width 14 height 14
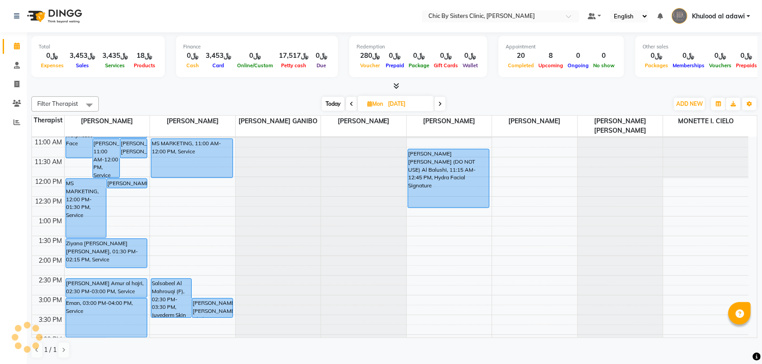
scroll to position [7, 0]
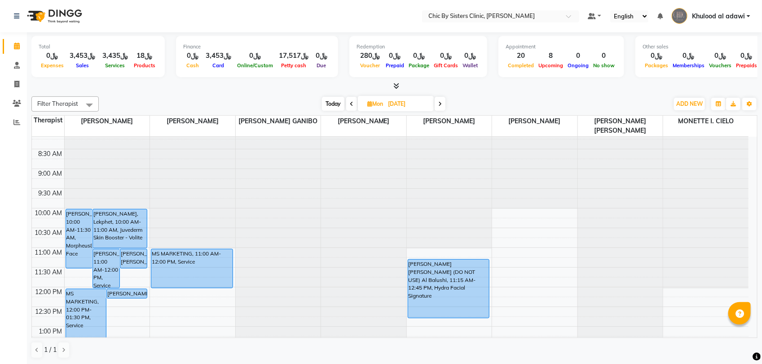
click at [350, 99] on span at bounding box center [351, 104] width 11 height 14
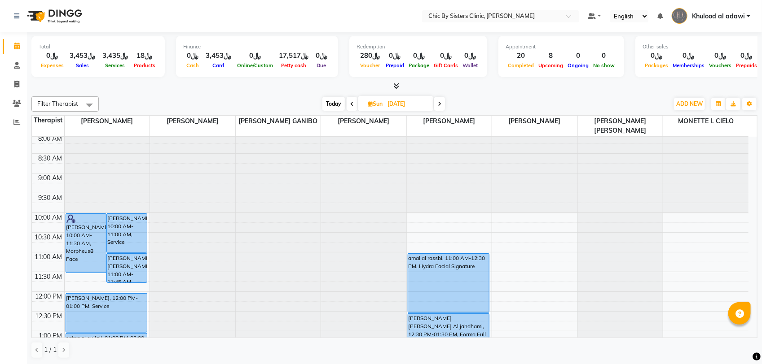
scroll to position [0, 0]
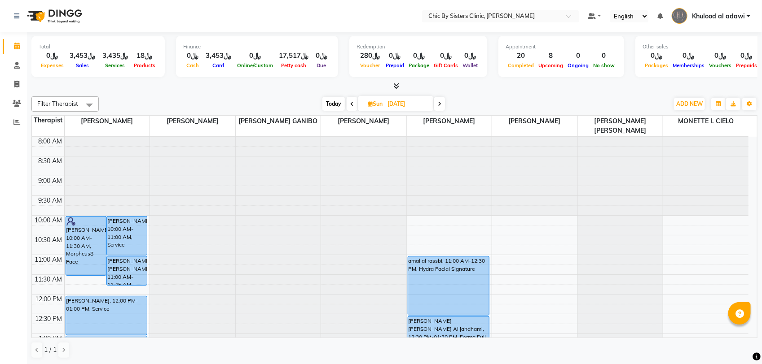
click at [351, 102] on icon at bounding box center [352, 103] width 4 height 5
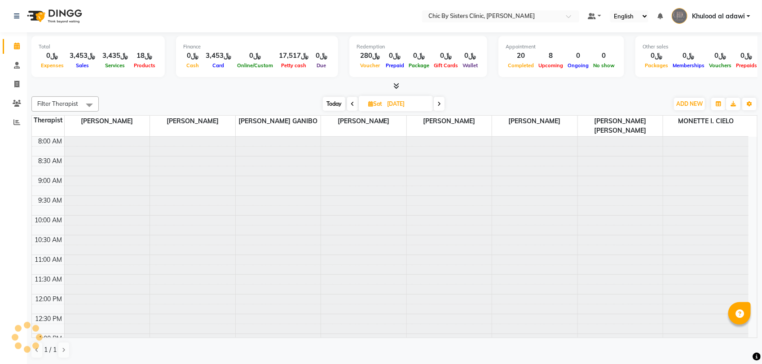
scroll to position [400, 0]
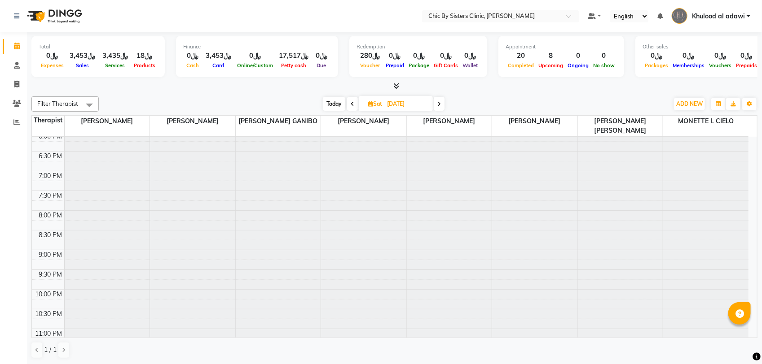
click at [338, 105] on span "Today" at bounding box center [334, 104] width 22 height 14
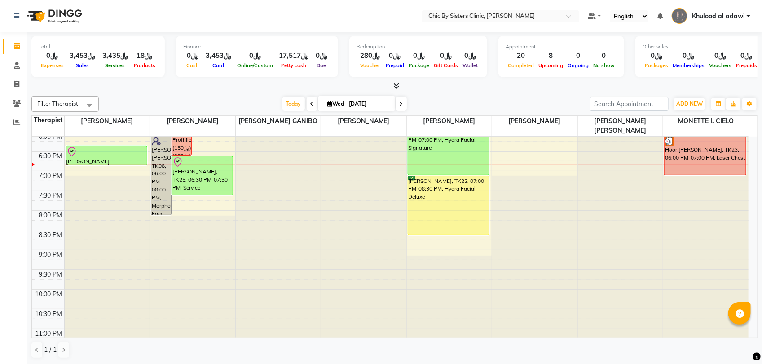
click at [400, 99] on span at bounding box center [401, 104] width 11 height 14
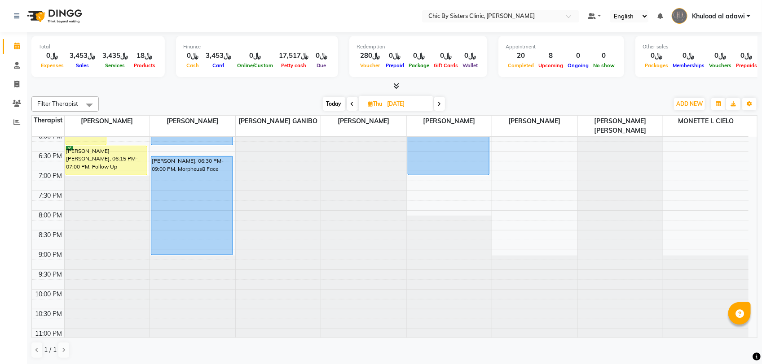
click at [440, 103] on icon at bounding box center [440, 103] width 4 height 5
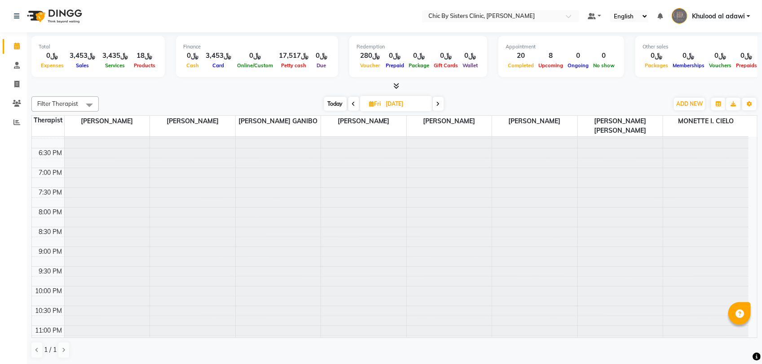
click at [438, 108] on span at bounding box center [438, 104] width 11 height 14
click at [440, 106] on icon at bounding box center [439, 103] width 4 height 5
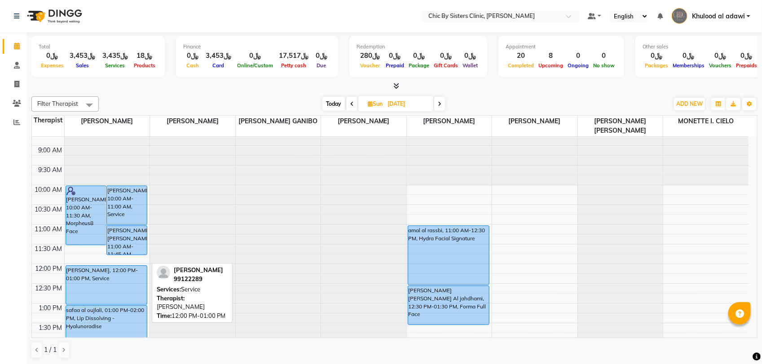
scroll to position [112, 0]
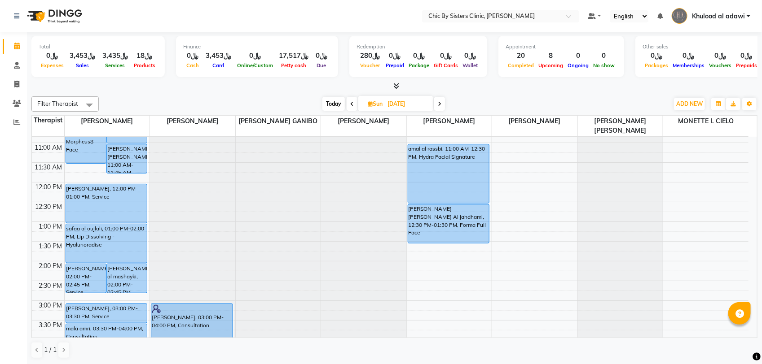
click at [438, 110] on span at bounding box center [439, 104] width 11 height 14
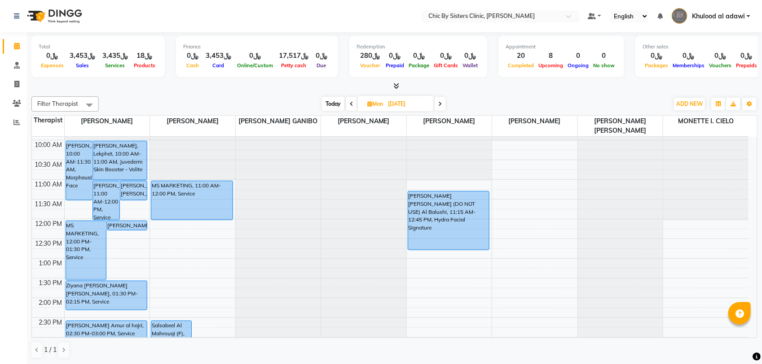
scroll to position [0, 0]
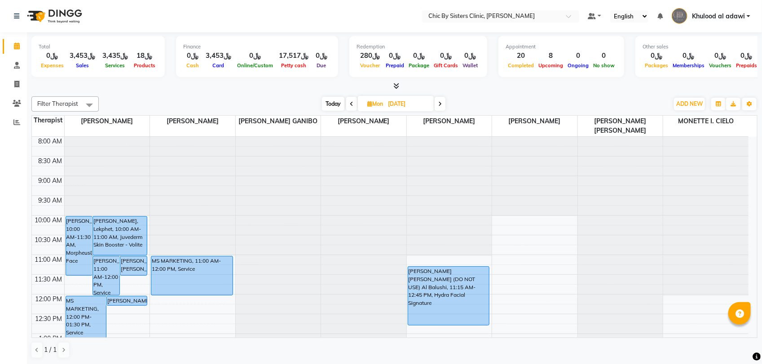
click at [353, 104] on span at bounding box center [351, 104] width 11 height 14
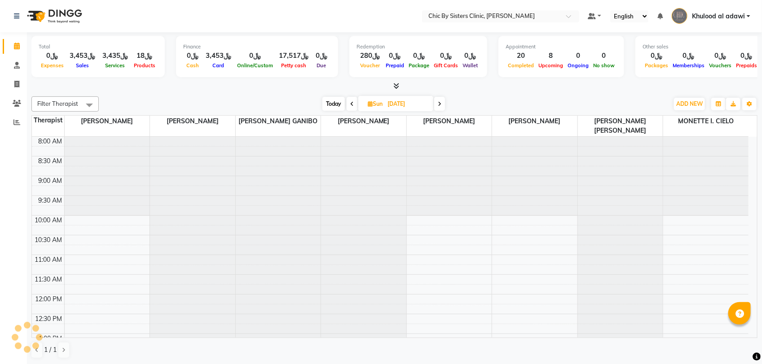
scroll to position [400, 0]
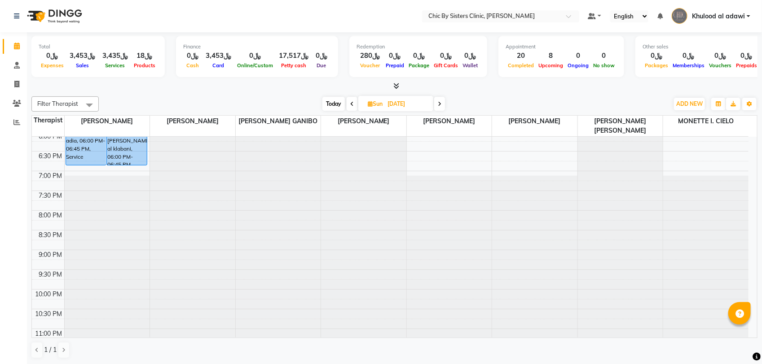
click at [441, 103] on icon at bounding box center [440, 103] width 4 height 5
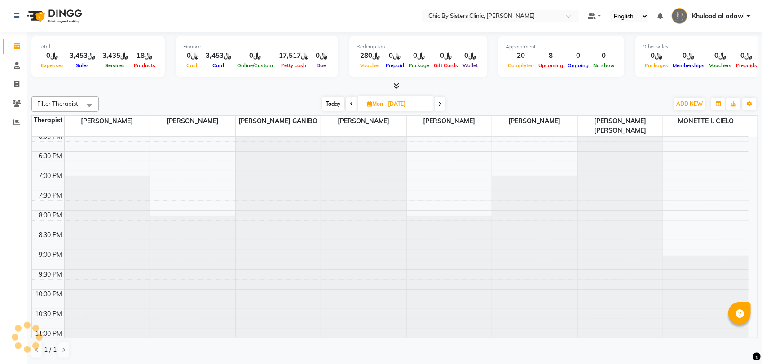
click at [441, 103] on icon at bounding box center [440, 103] width 4 height 5
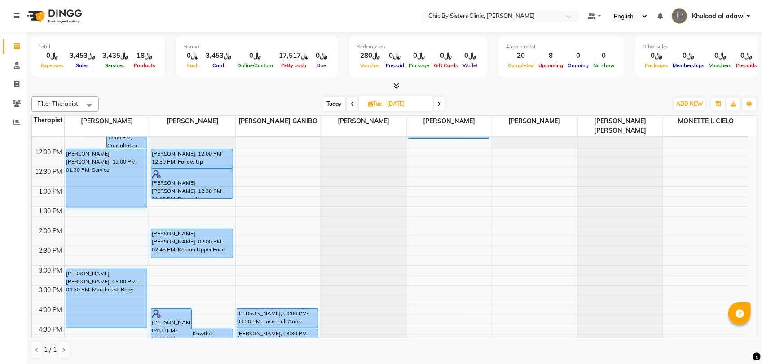
scroll to position [232, 0]
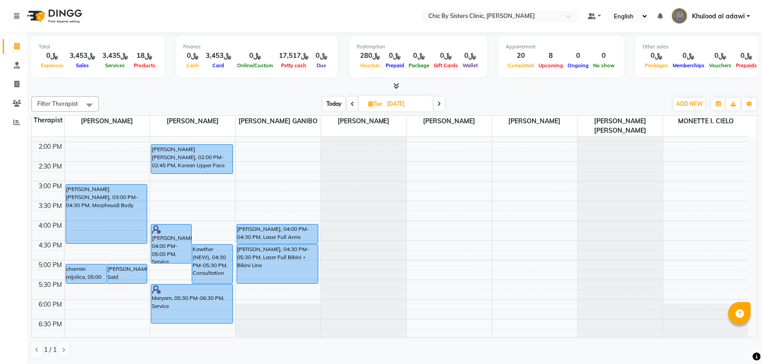
click at [337, 104] on span "Today" at bounding box center [334, 104] width 22 height 14
type input "[DATE]"
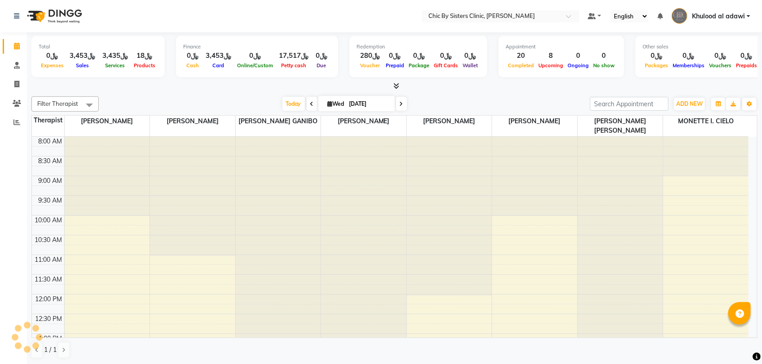
scroll to position [400, 0]
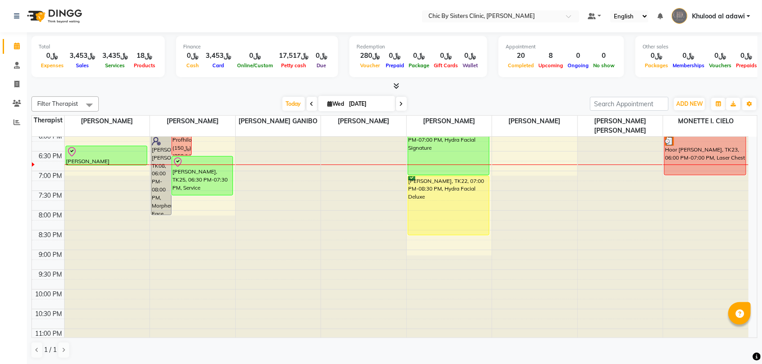
click at [377, 104] on input "[DATE]" at bounding box center [368, 103] width 45 height 13
select select "9"
select select "2025"
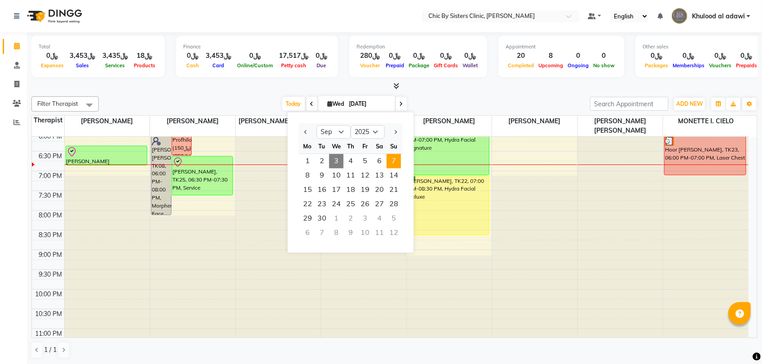
click at [391, 157] on span "7" at bounding box center [393, 161] width 14 height 14
type input "[DATE]"
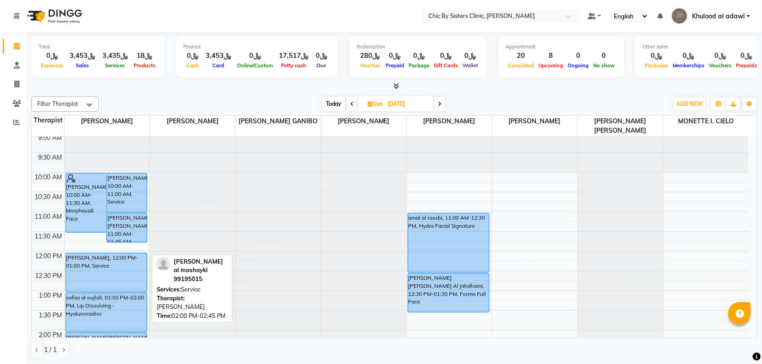
scroll to position [0, 0]
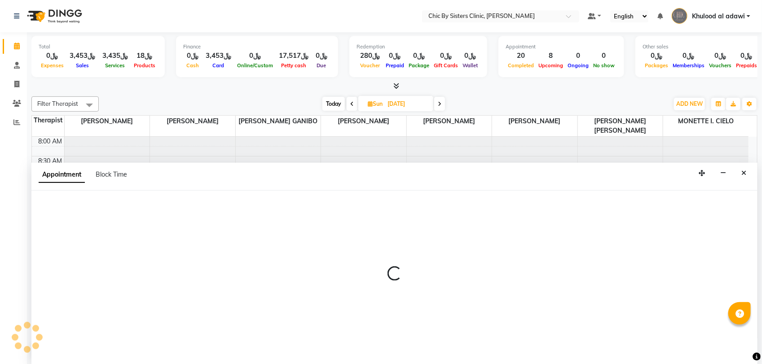
select select "49177"
select select "600"
select select "tentative"
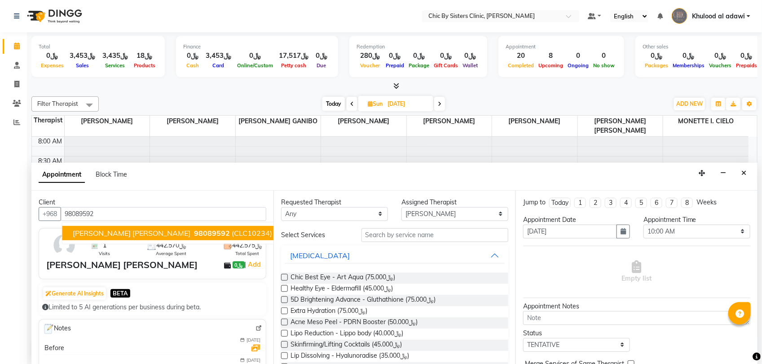
click at [194, 232] on span "98089592" at bounding box center [212, 233] width 36 height 9
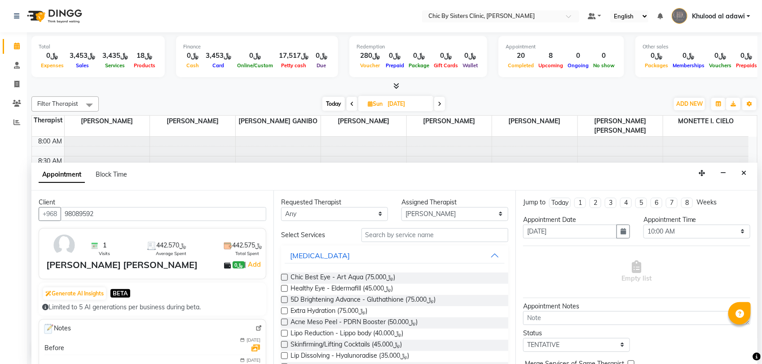
type input "98089592"
click at [370, 232] on input "text" at bounding box center [434, 235] width 147 height 14
type input "s"
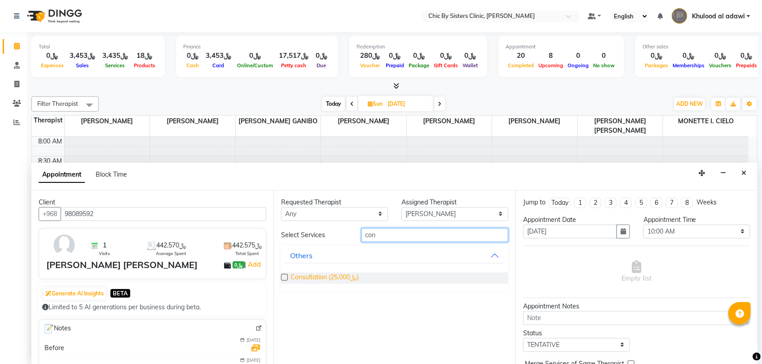
type input "con"
click at [339, 278] on span "Consultation (﷼25.000)" at bounding box center [324, 278] width 68 height 11
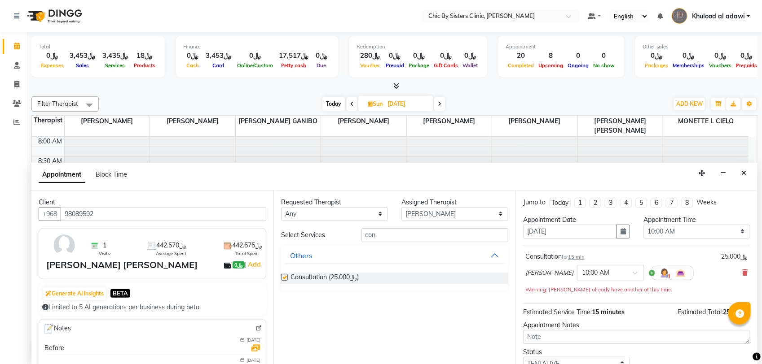
checkbox input "false"
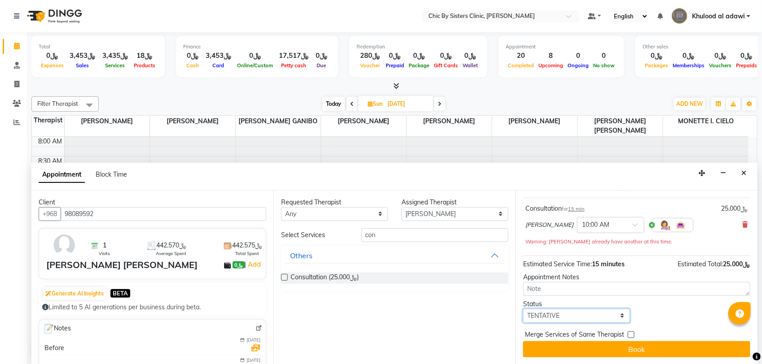
click at [614, 314] on select "Select TENTATIVE CONFIRM UPCOMING" at bounding box center [576, 316] width 107 height 14
select select "upcoming"
click at [523, 309] on select "Select TENTATIVE CONFIRM UPCOMING" at bounding box center [576, 316] width 107 height 14
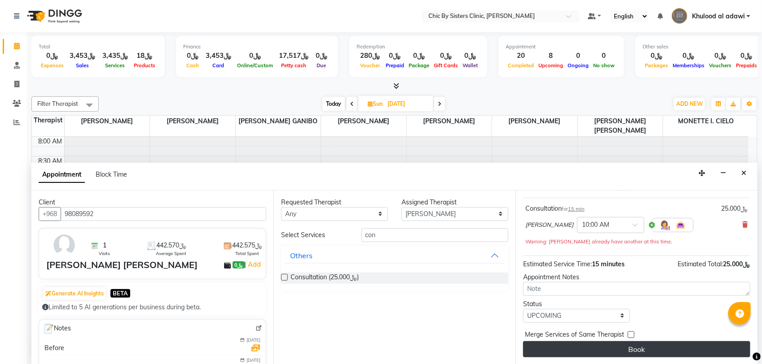
click at [604, 348] on button "Book" at bounding box center [636, 350] width 227 height 16
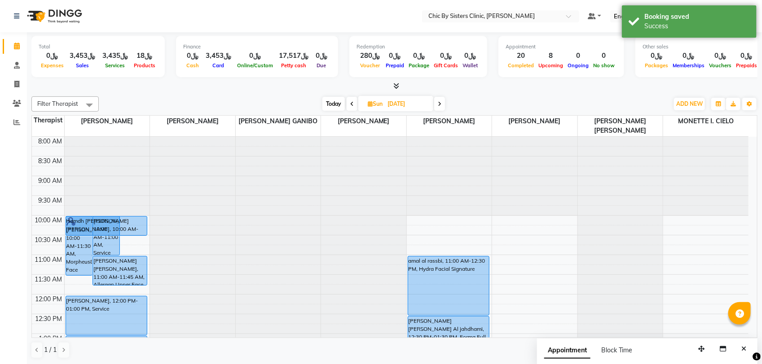
drag, startPoint x: 132, startPoint y: 227, endPoint x: 140, endPoint y: 228, distance: 7.2
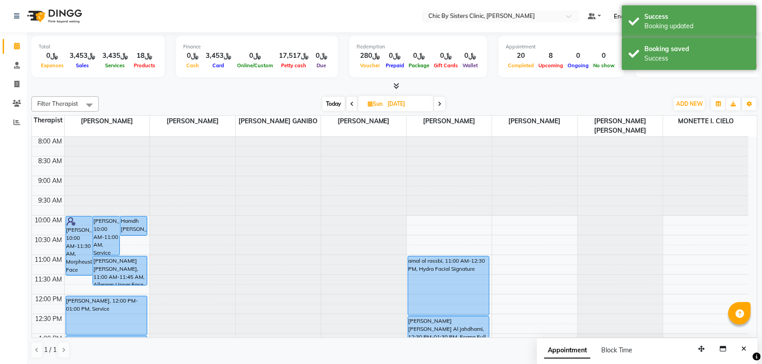
click at [341, 105] on span "Today" at bounding box center [333, 104] width 22 height 14
type input "[DATE]"
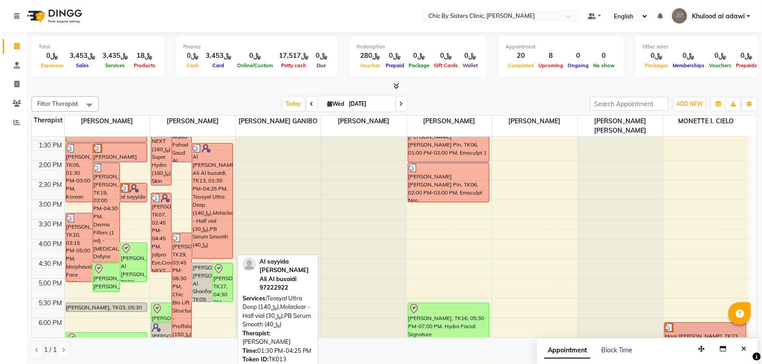
scroll to position [381, 0]
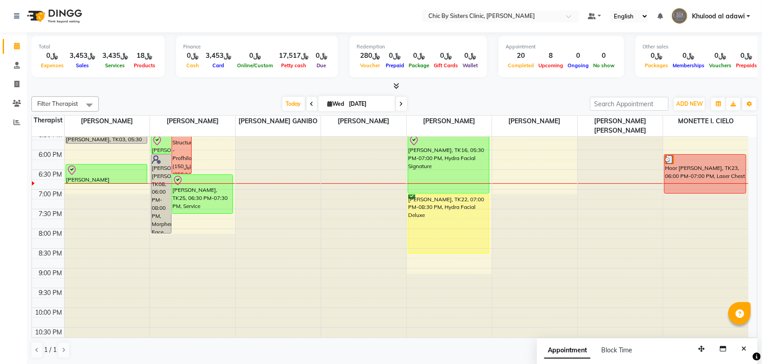
click at [110, 155] on div "8:00 AM 8:30 AM 9:00 AM 9:30 AM 10:00 AM 10:30 AM 11:00 AM 11:30 AM 12:00 PM 12…" at bounding box center [390, 70] width 716 height 631
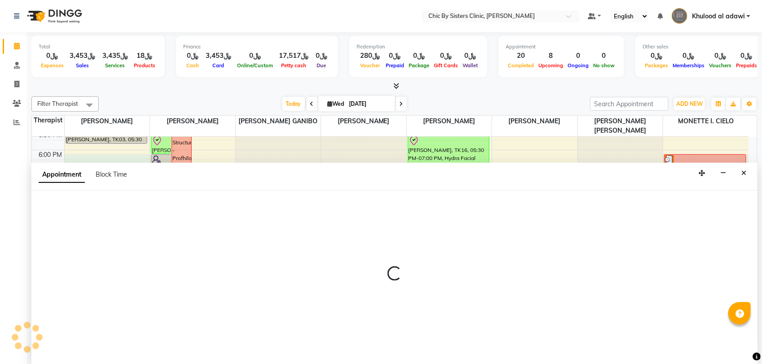
select select "49177"
select select "1080"
select select "tentative"
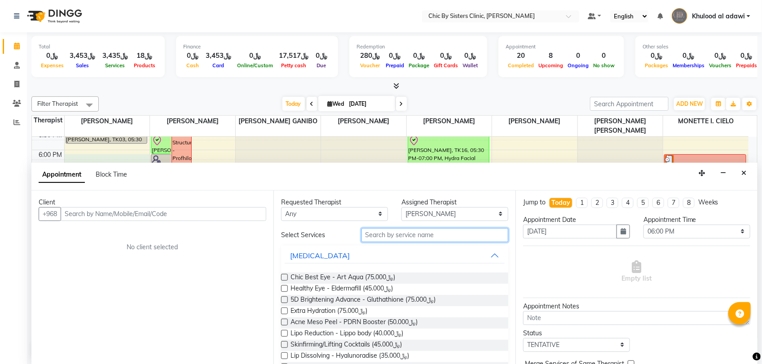
click at [428, 239] on input "text" at bounding box center [434, 235] width 147 height 14
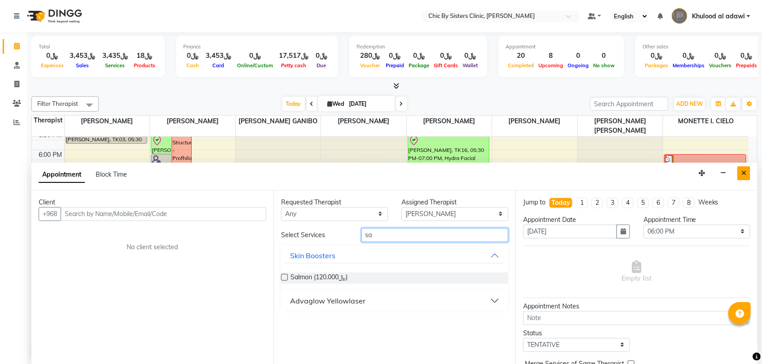
type input "sa"
click at [744, 171] on icon "Close" at bounding box center [743, 173] width 5 height 6
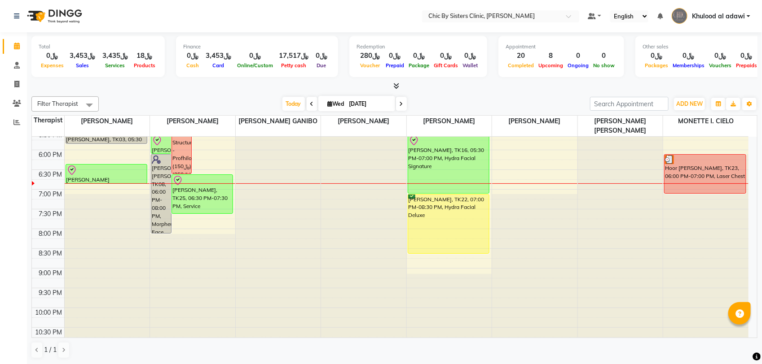
click at [369, 104] on input "[DATE]" at bounding box center [368, 103] width 45 height 13
select select "9"
select select "2025"
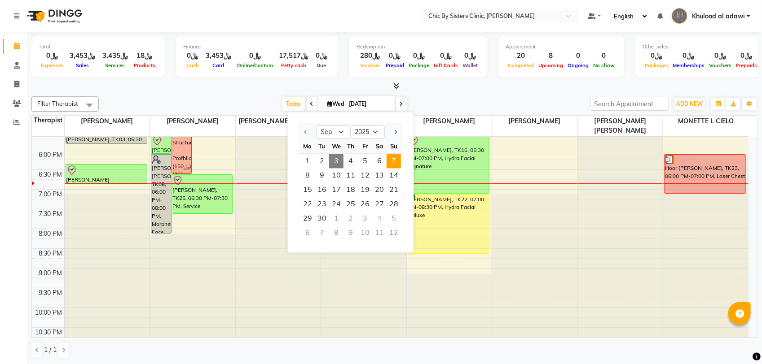
click at [393, 156] on span "7" at bounding box center [393, 161] width 14 height 14
type input "[DATE]"
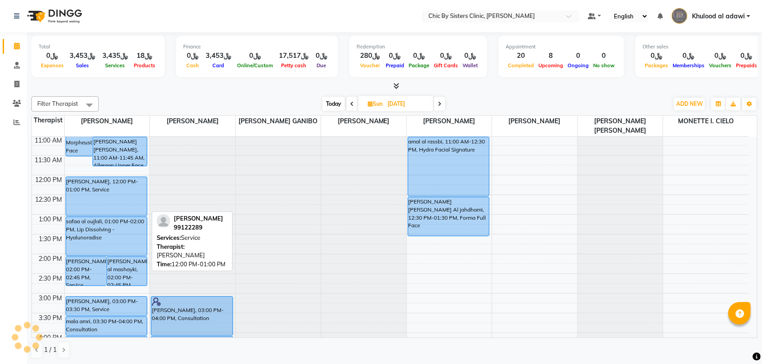
scroll to position [7, 0]
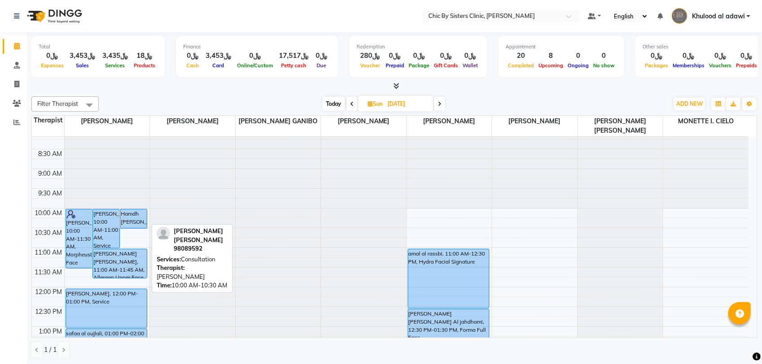
click at [129, 223] on div "Hamdh [PERSON_NAME] [PERSON_NAME], 10:00 AM-10:30 AM, Consultation" at bounding box center [133, 219] width 26 height 19
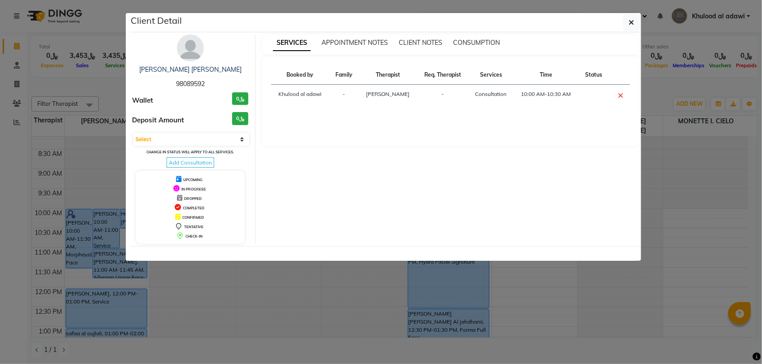
click at [196, 45] on img at bounding box center [190, 48] width 27 height 27
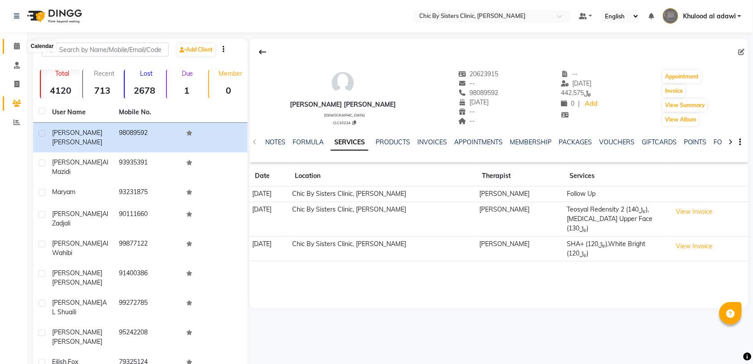
click at [17, 49] on icon at bounding box center [17, 46] width 6 height 7
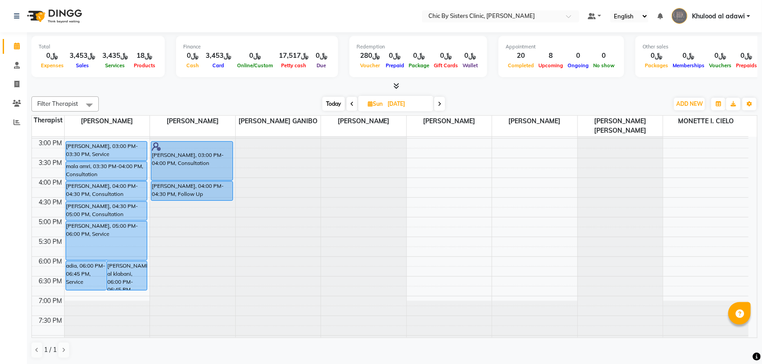
scroll to position [112, 0]
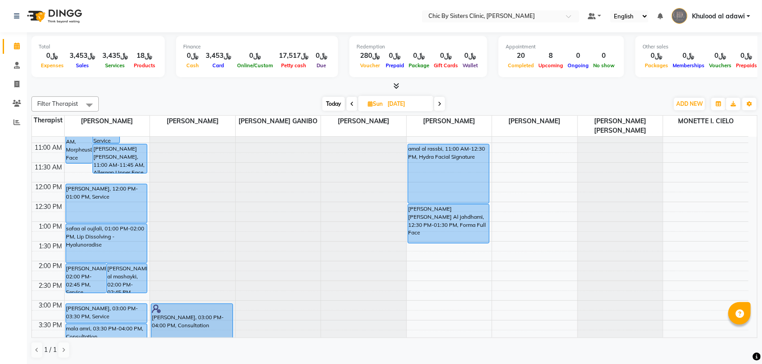
click at [333, 103] on span "Today" at bounding box center [333, 104] width 22 height 14
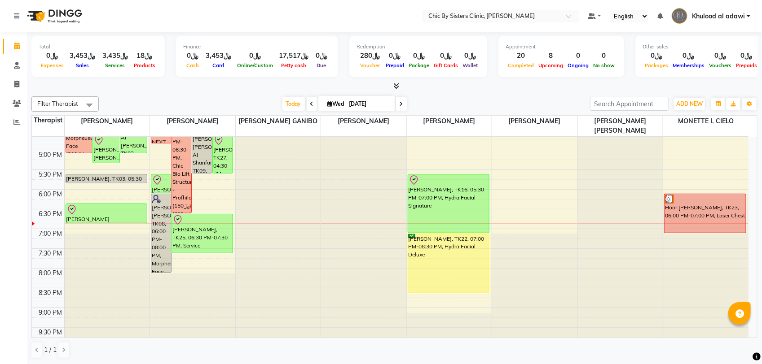
scroll to position [288, 0]
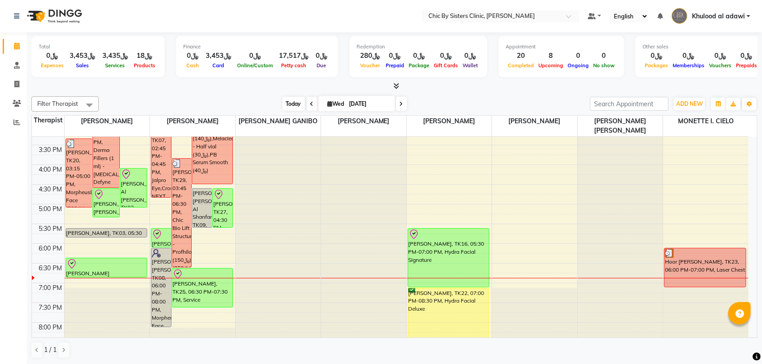
click at [292, 106] on span "Today" at bounding box center [293, 104] width 22 height 14
click at [399, 105] on icon at bounding box center [401, 103] width 4 height 5
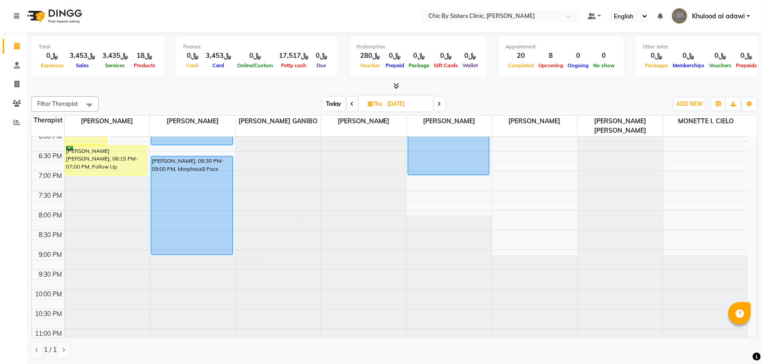
click at [332, 105] on span "Today" at bounding box center [334, 104] width 22 height 14
type input "[DATE]"
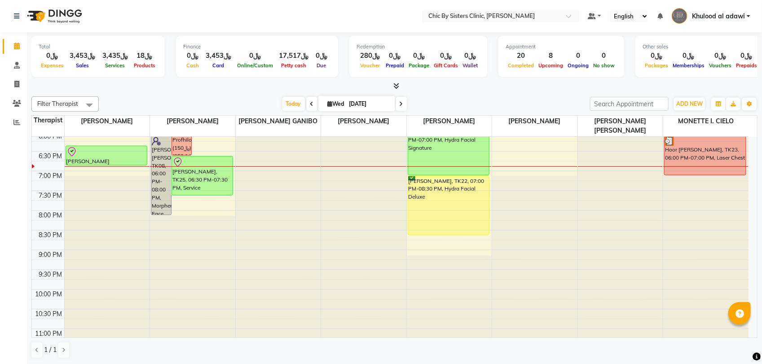
click at [378, 101] on input "[DATE]" at bounding box center [368, 103] width 45 height 13
select select "9"
select select "2025"
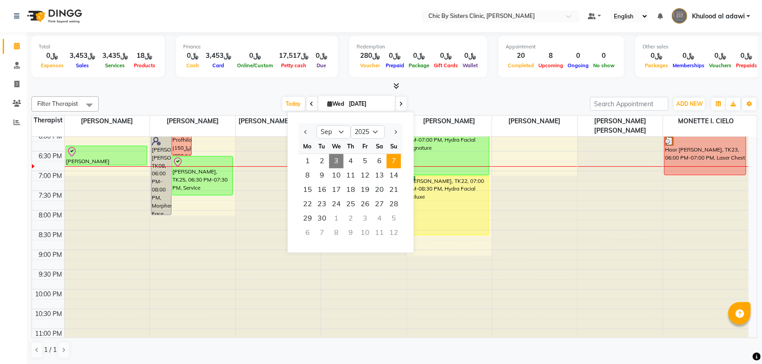
click at [394, 160] on span "7" at bounding box center [393, 161] width 14 height 14
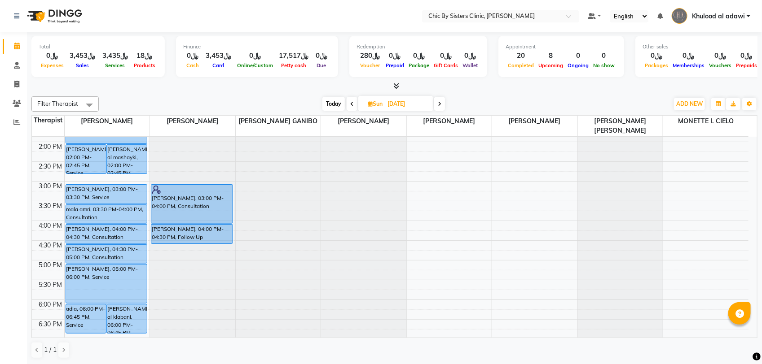
scroll to position [0, 0]
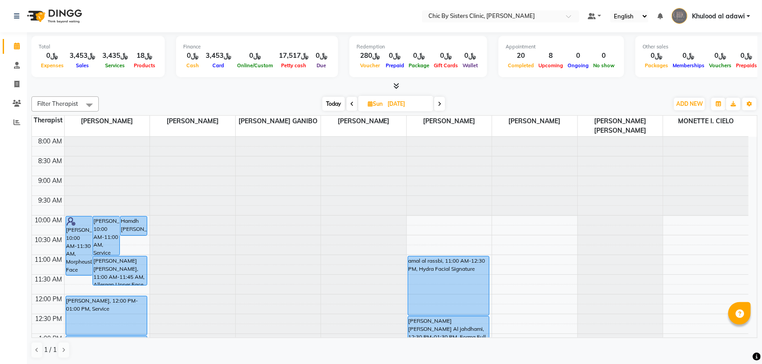
click at [340, 112] on div "Filter Therapist Select All [PERSON_NAME] [PERSON_NAME] [PERSON_NAME] MAGO [PER…" at bounding box center [394, 228] width 726 height 270
drag, startPoint x: 340, startPoint y: 112, endPoint x: 334, endPoint y: 104, distance: 9.7
click at [334, 104] on span "Today" at bounding box center [333, 104] width 22 height 14
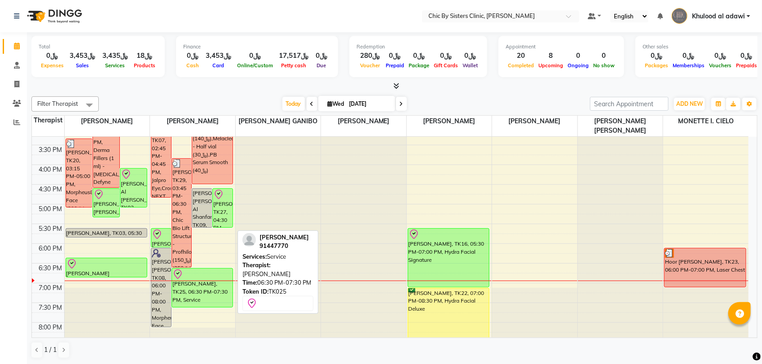
scroll to position [344, 0]
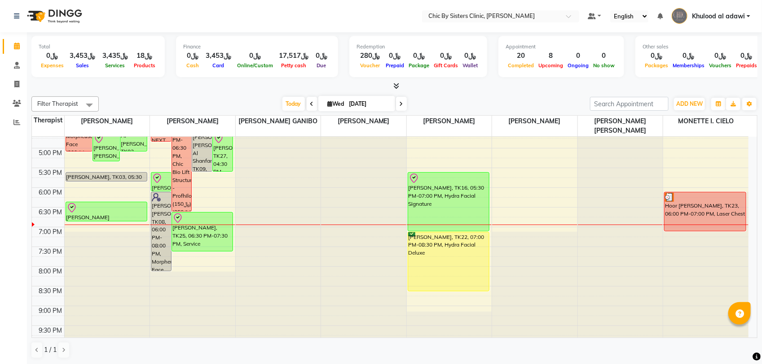
click at [404, 99] on span at bounding box center [401, 104] width 11 height 14
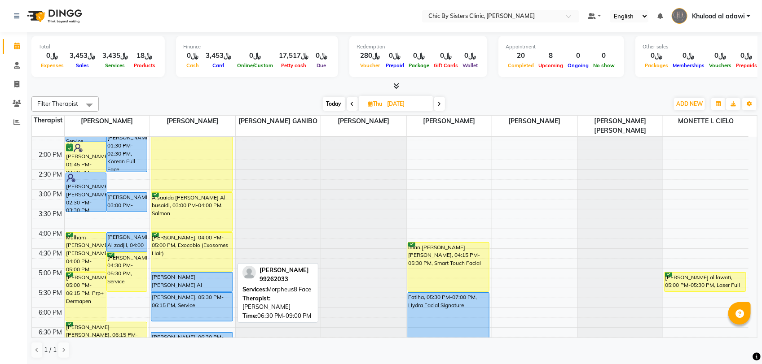
scroll to position [224, 0]
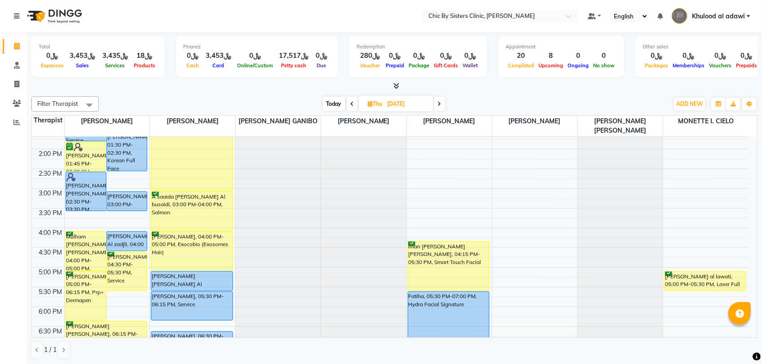
click at [327, 102] on span "Today" at bounding box center [334, 104] width 22 height 14
type input "[DATE]"
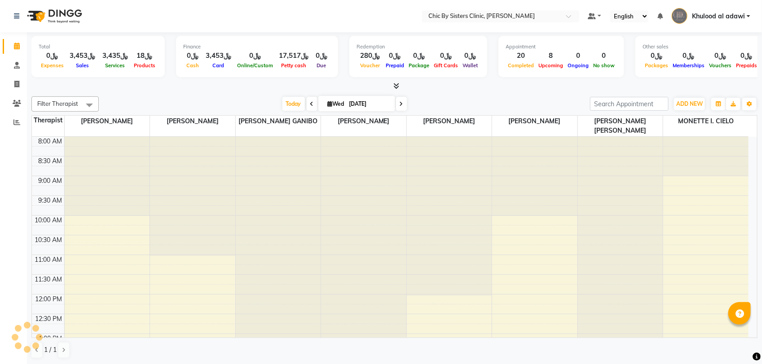
scroll to position [400, 0]
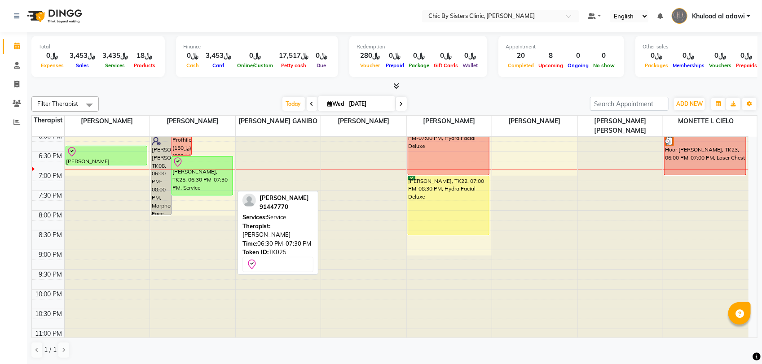
click at [215, 182] on div "[PERSON_NAME], TK25, 06:30 PM-07:30 PM, Service" at bounding box center [202, 176] width 61 height 39
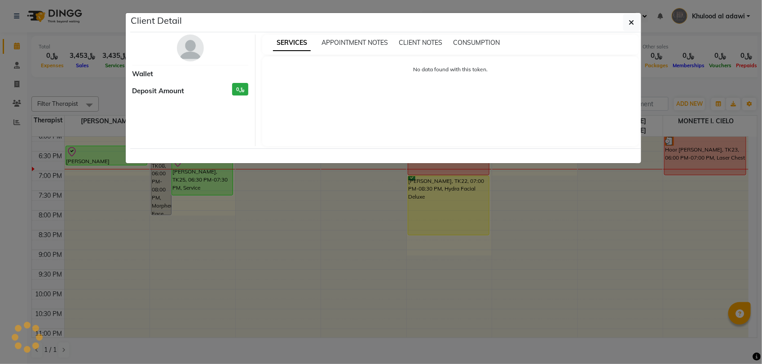
select select "8"
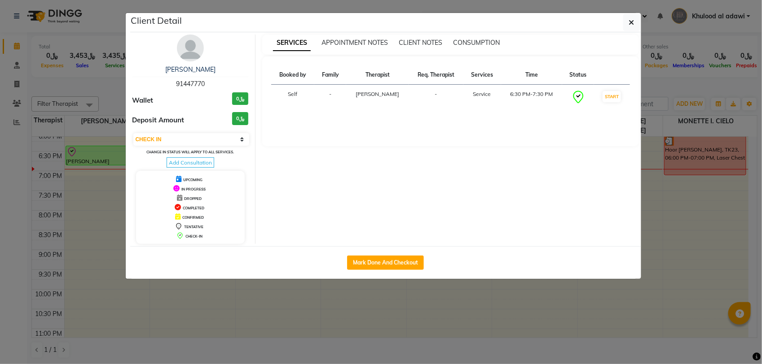
click at [194, 84] on span "91447770" at bounding box center [190, 84] width 29 height 8
copy span "91447770"
click at [117, 90] on ngb-modal-window "Client Detail [PERSON_NAME] al sharji 91447770 Wallet ﷼0 Deposit Amount ﷼0 Sele…" at bounding box center [381, 182] width 762 height 364
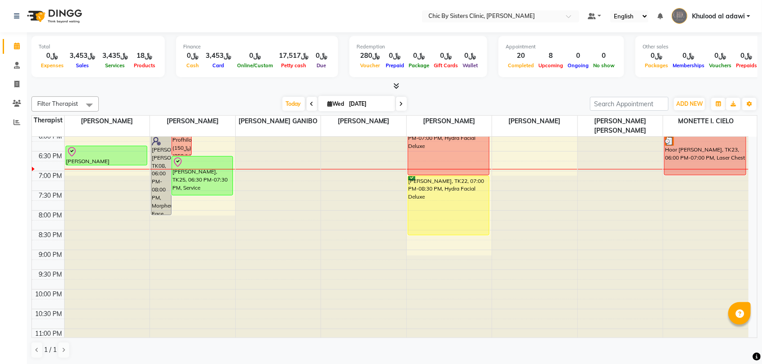
click at [368, 100] on input "[DATE]" at bounding box center [368, 103] width 45 height 13
select select "9"
select select "2025"
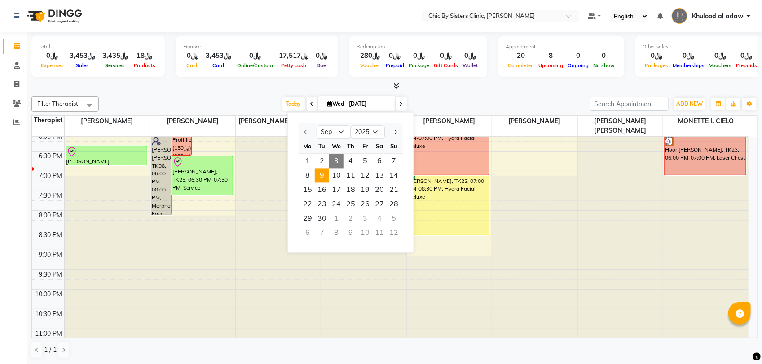
click at [319, 176] on span "9" at bounding box center [322, 176] width 14 height 14
type input "[DATE]"
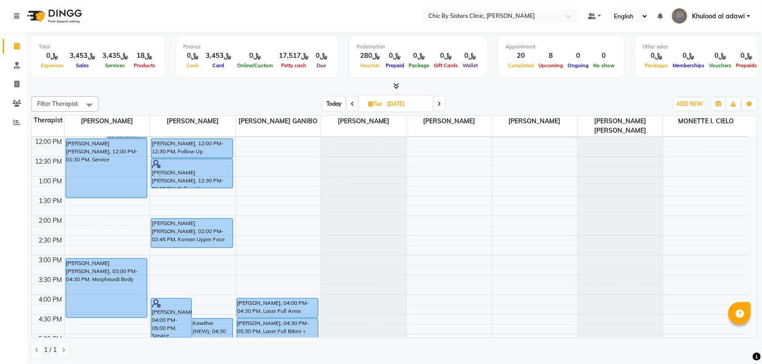
scroll to position [326, 0]
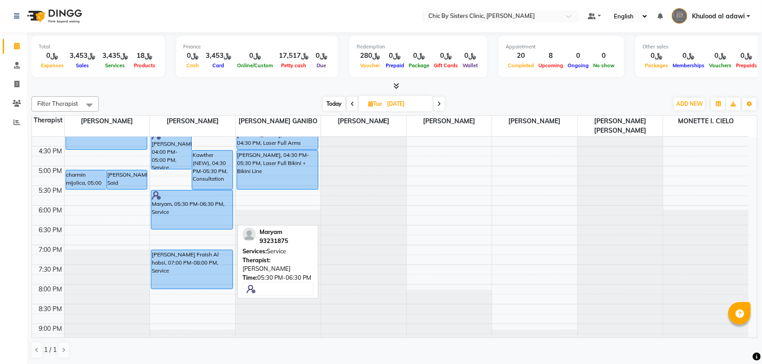
drag, startPoint x: 212, startPoint y: 229, endPoint x: 215, endPoint y: 223, distance: 6.0
click at [215, 223] on div "[PERSON_NAME], 04:00 PM-05:00 PM, Service Kawther (NEW), 04:30 PM-05:30 PM, Con…" at bounding box center [192, 126] width 85 height 631
click at [223, 236] on div "8:00 AM 8:30 AM 9:00 AM 9:30 AM 10:00 AM 10:30 AM 11:00 AM 11:30 AM 12:00 PM 12…" at bounding box center [390, 126] width 716 height 631
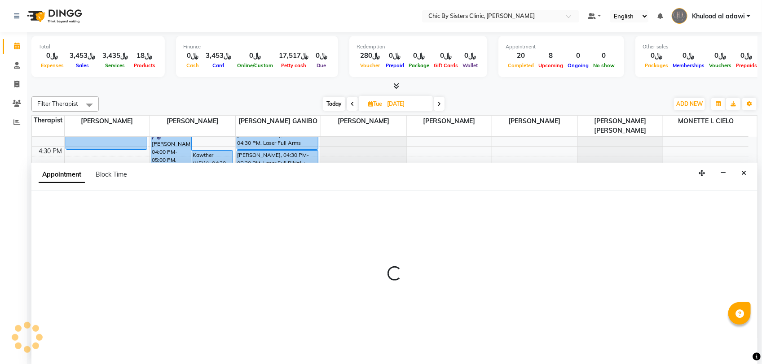
select select "49178"
select select "1110"
select select "tentative"
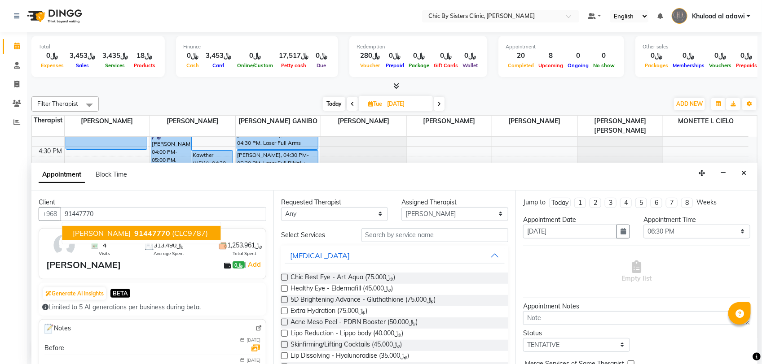
click at [147, 241] on button "[PERSON_NAME] al sharji 91447770 (CLC9787)" at bounding box center [141, 233] width 158 height 14
type input "91447770"
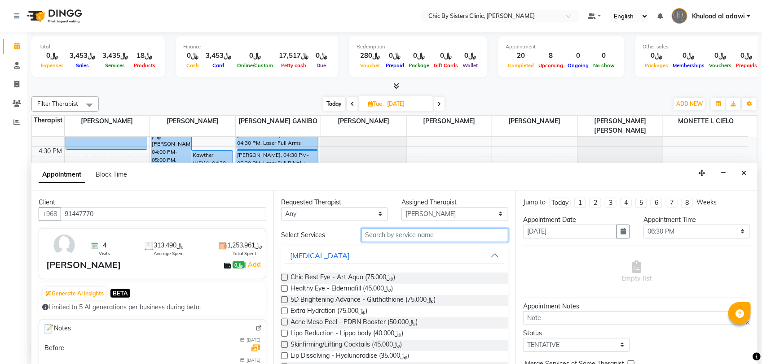
click at [418, 232] on input "text" at bounding box center [434, 235] width 147 height 14
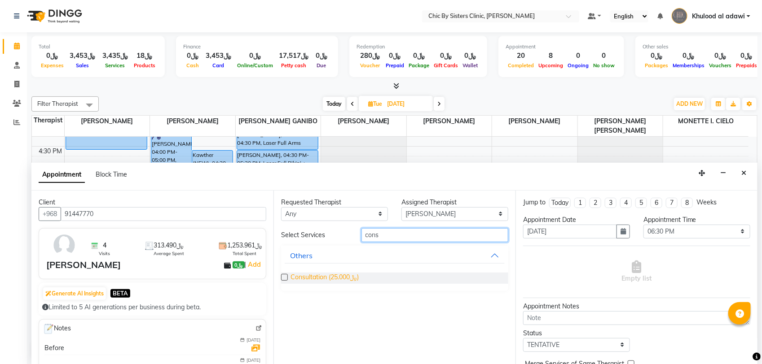
type input "cons"
click at [345, 277] on span "Consultation (﷼25.000)" at bounding box center [324, 278] width 68 height 11
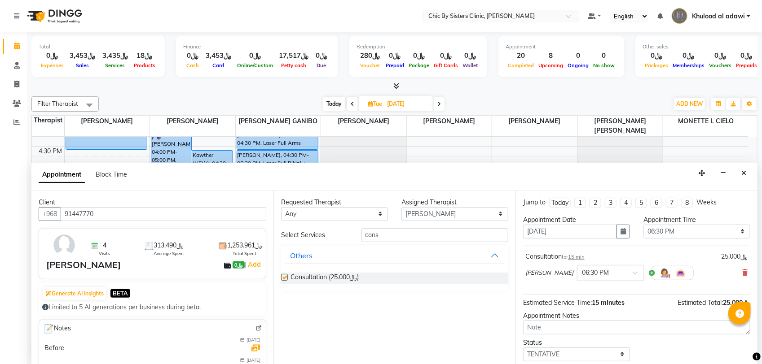
checkbox input "false"
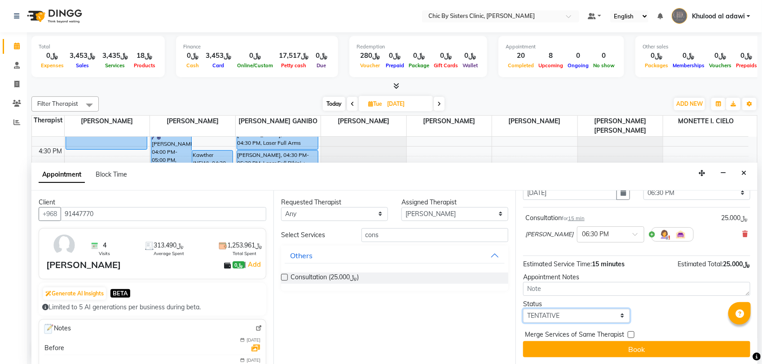
click at [602, 320] on select "Select TENTATIVE CONFIRM UPCOMING" at bounding box center [576, 316] width 107 height 14
select select "upcoming"
click at [523, 309] on select "Select TENTATIVE CONFIRM UPCOMING" at bounding box center [576, 316] width 107 height 14
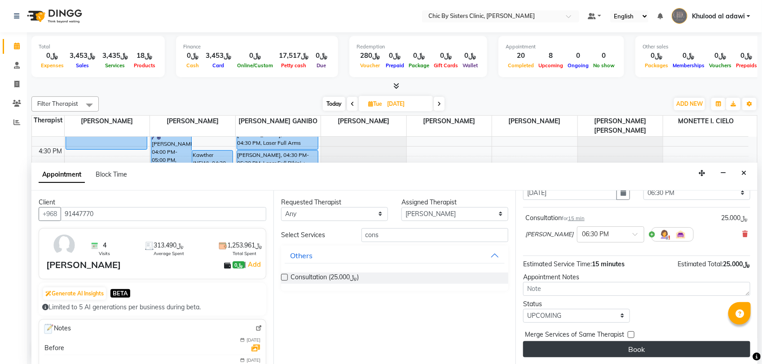
click at [652, 350] on button "Book" at bounding box center [636, 350] width 227 height 16
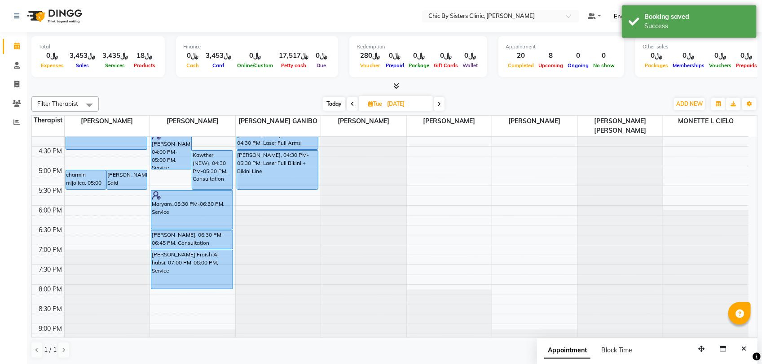
drag, startPoint x: 215, startPoint y: 239, endPoint x: 216, endPoint y: 247, distance: 8.1
click at [216, 247] on div "[PERSON_NAME], 04:00 PM-05:00 PM, Service [GEOGRAPHIC_DATA] (NEW), 04:30 PM-05:…" at bounding box center [192, 126] width 85 height 631
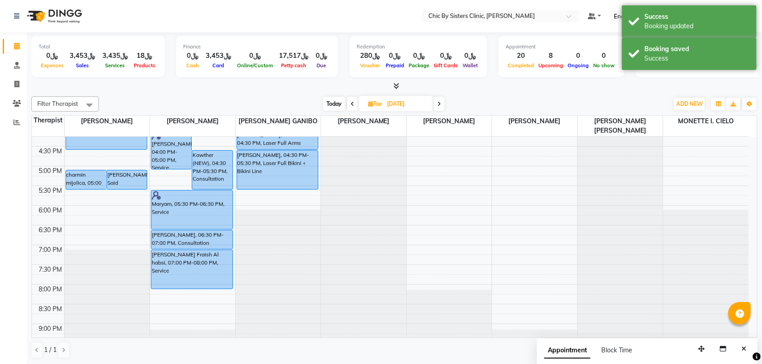
click at [337, 105] on span "Today" at bounding box center [334, 104] width 22 height 14
type input "[DATE]"
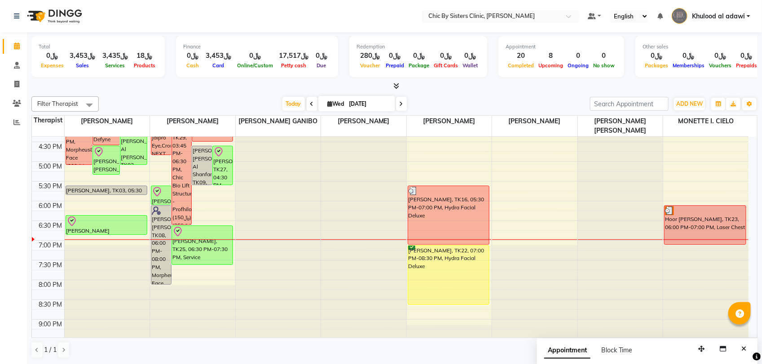
scroll to position [288, 0]
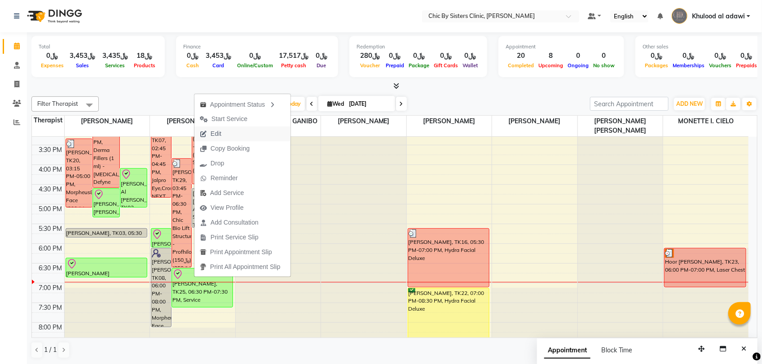
click at [228, 136] on button "Edit" at bounding box center [242, 134] width 96 height 15
select select "tentative"
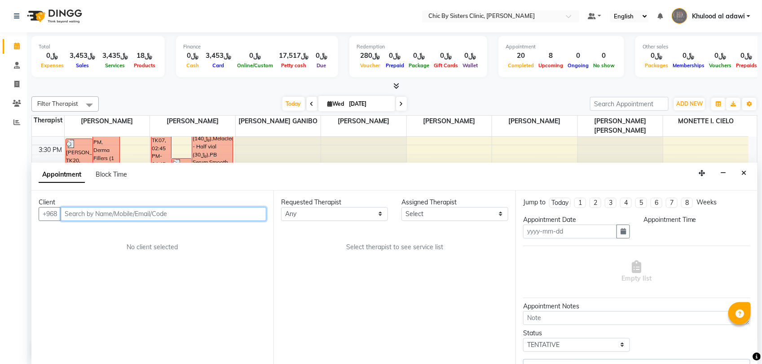
type input "[DATE]"
type textarea "free of charge for consultation"
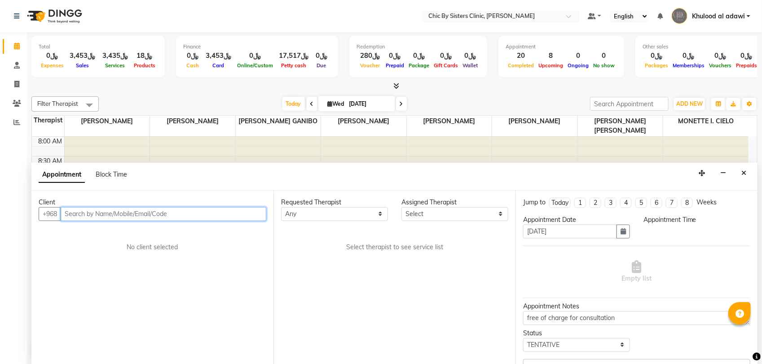
select select "49178"
select select "check-in"
select select "1110"
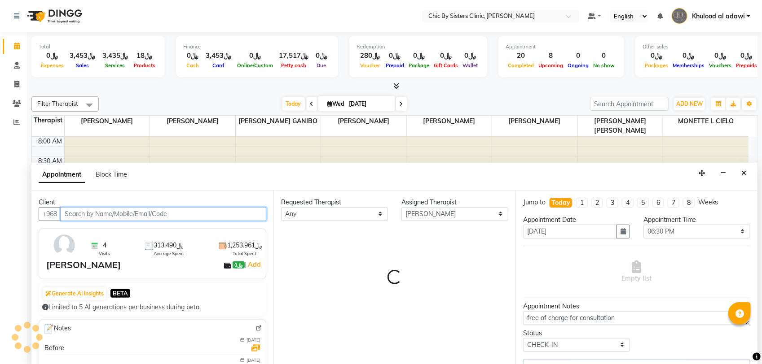
scroll to position [400, 0]
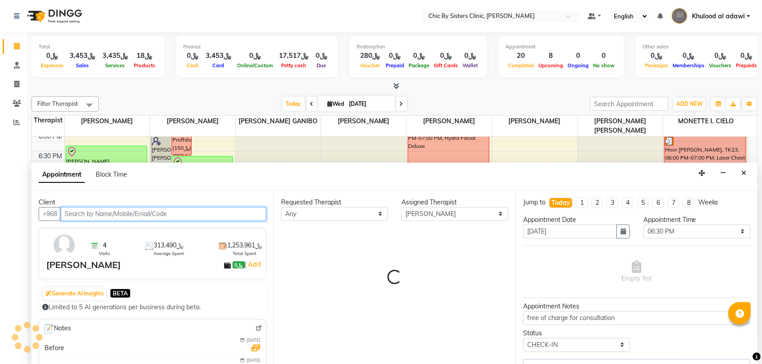
select select "3125"
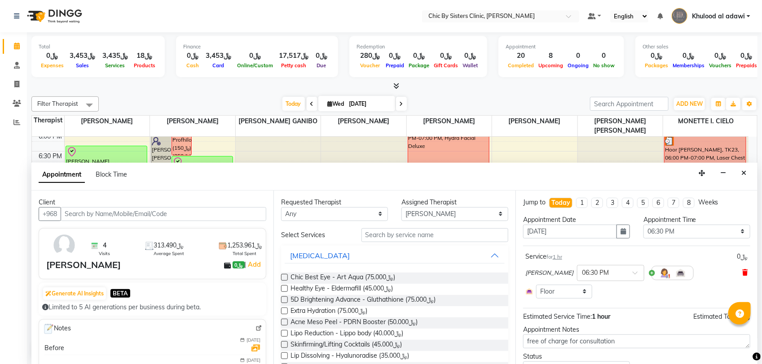
click at [742, 273] on icon at bounding box center [744, 273] width 5 height 6
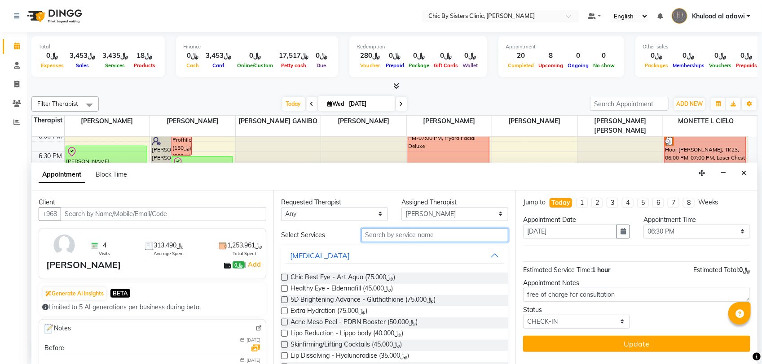
click at [462, 232] on input "text" at bounding box center [434, 235] width 147 height 14
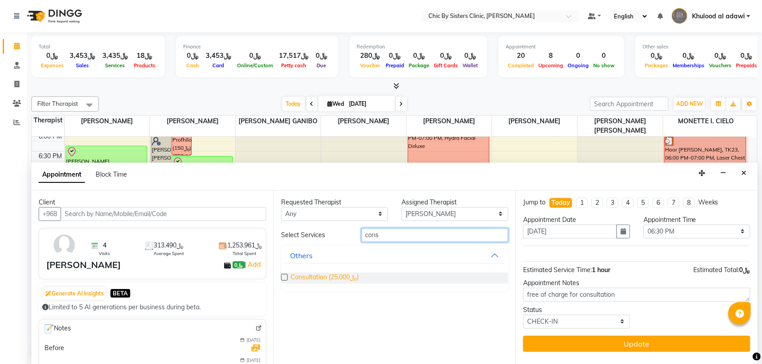
type input "cons"
click at [349, 277] on span "Consultation (﷼25.000)" at bounding box center [324, 278] width 68 height 11
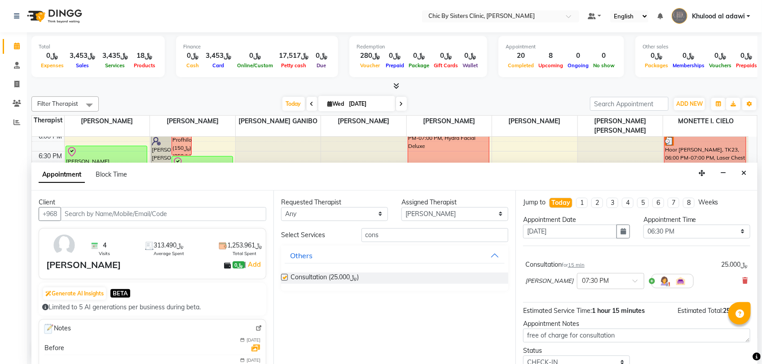
checkbox input "false"
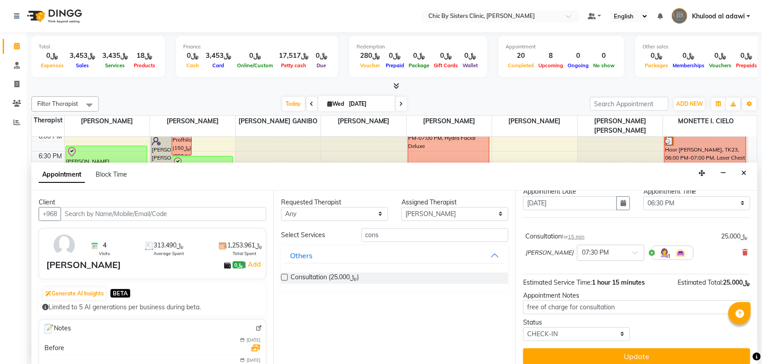
scroll to position [36, 0]
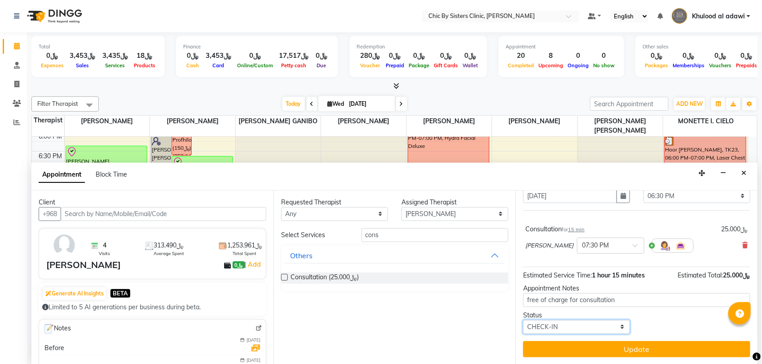
click at [621, 324] on select "Select TENTATIVE CONFIRM CHECK-IN UPCOMING" at bounding box center [576, 327] width 107 height 14
click at [640, 353] on button "Update" at bounding box center [636, 350] width 227 height 16
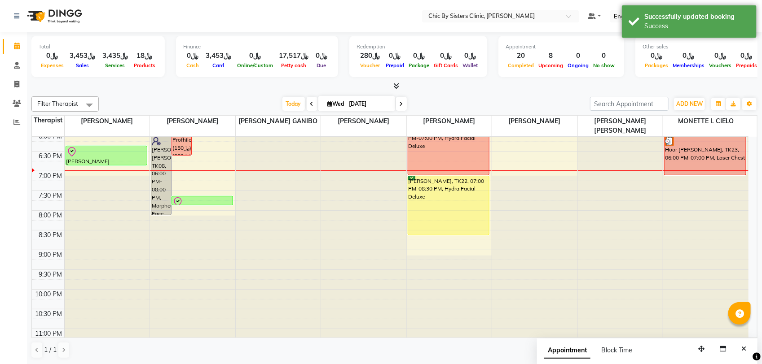
scroll to position [344, 0]
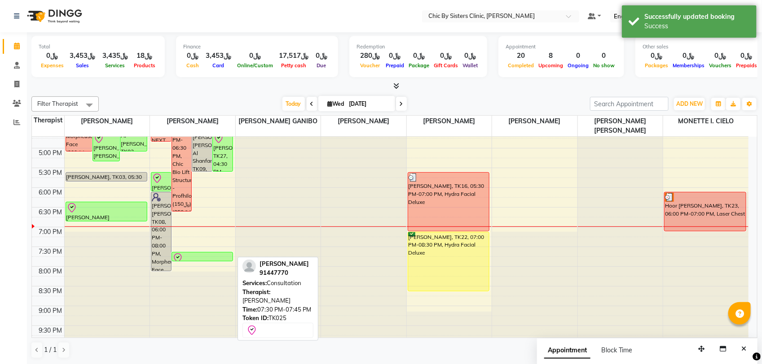
click at [220, 258] on div at bounding box center [202, 258] width 60 height 11
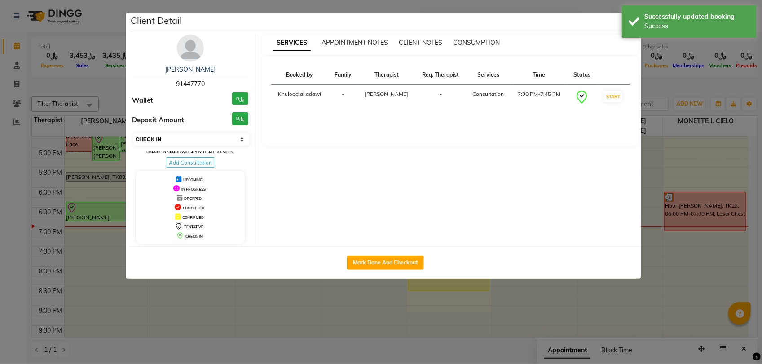
click at [227, 135] on select "Select IN SERVICE CONFIRMED TENTATIVE CHECK IN MARK DONE DROPPED UPCOMING" at bounding box center [191, 139] width 116 height 13
select select "3"
click at [133, 133] on select "Select IN SERVICE CONFIRMED TENTATIVE CHECK IN MARK DONE DROPPED UPCOMING" at bounding box center [191, 139] width 116 height 13
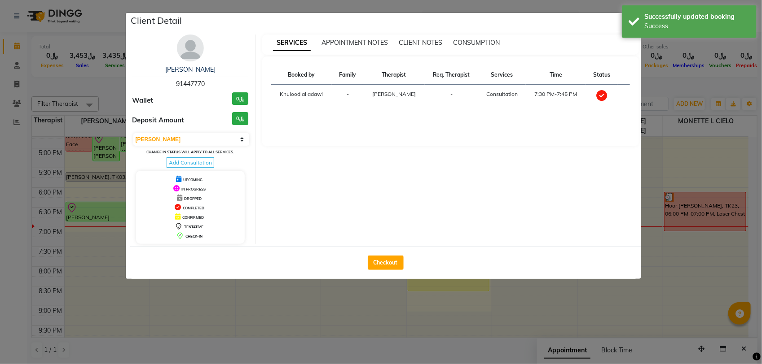
click at [109, 77] on ngb-modal-window "Client Detail [PERSON_NAME] al sharji 91447770 Wallet ﷼0 Deposit Amount ﷼0 Sele…" at bounding box center [381, 182] width 762 height 364
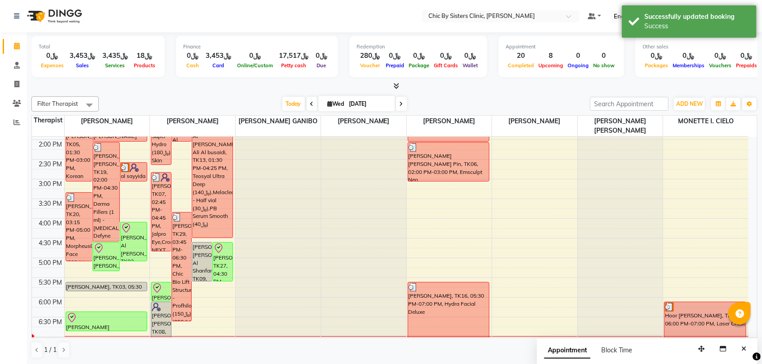
scroll to position [232, 0]
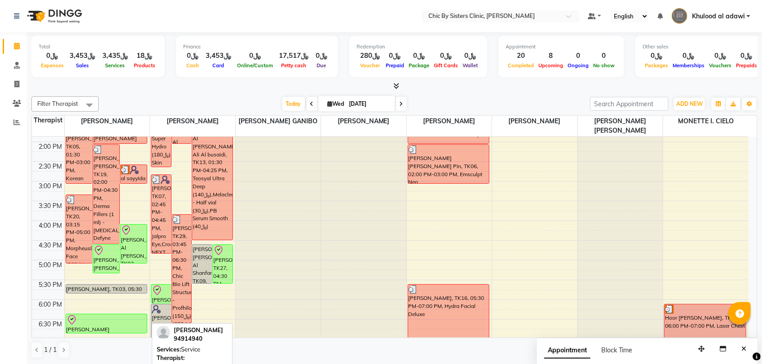
click at [227, 253] on div at bounding box center [222, 250] width 19 height 11
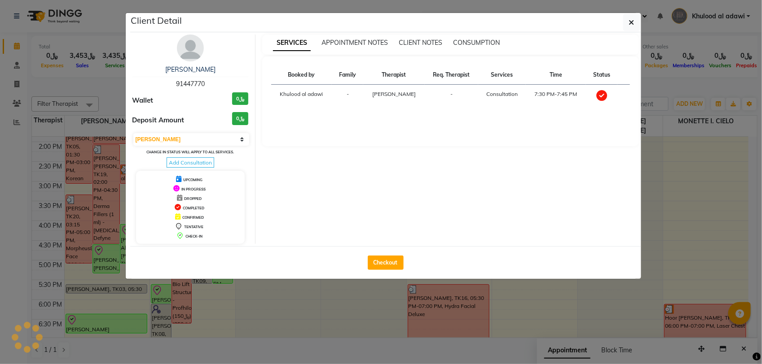
select select "8"
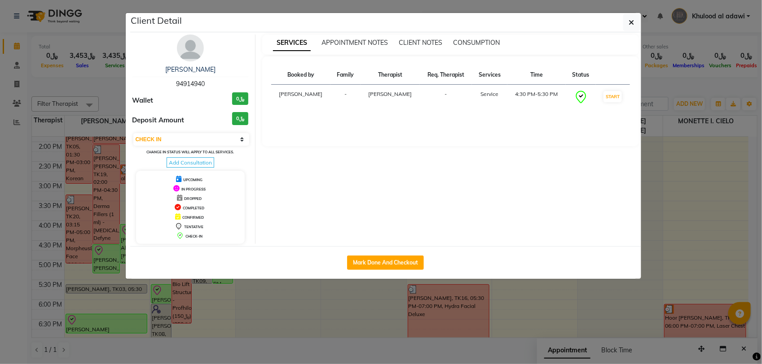
drag, startPoint x: 183, startPoint y: 44, endPoint x: 761, endPoint y: 122, distance: 583.7
click at [183, 44] on img at bounding box center [190, 48] width 27 height 27
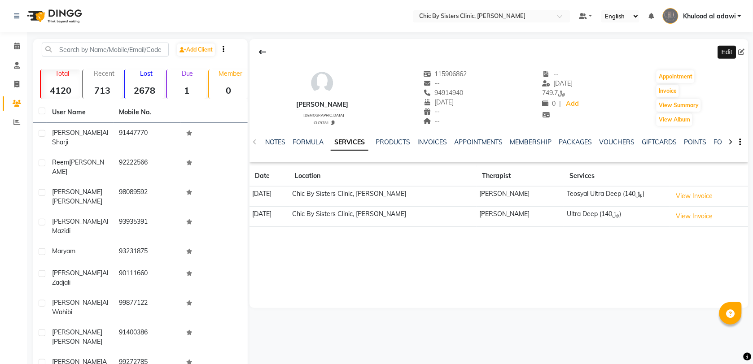
click at [741, 52] on icon at bounding box center [742, 52] width 6 height 6
select select "24"
select select "02"
select select "1987"
select select "[DEMOGRAPHIC_DATA]"
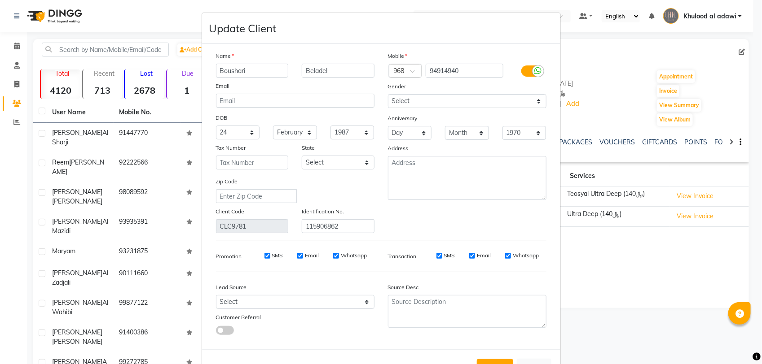
click at [260, 70] on input "Boushari" at bounding box center [252, 71] width 73 height 14
type input "bushra"
click at [499, 359] on button "Update" at bounding box center [495, 367] width 36 height 16
select select
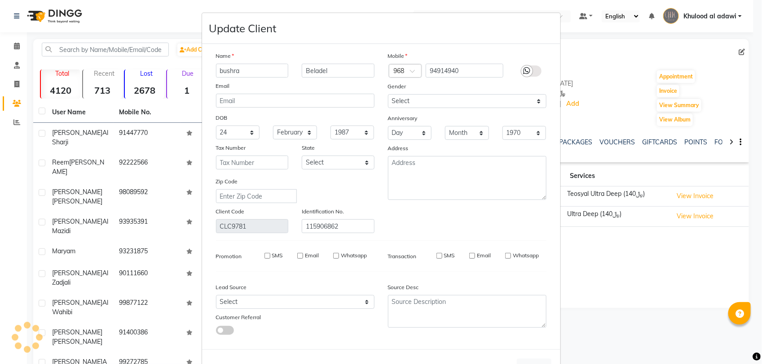
select select
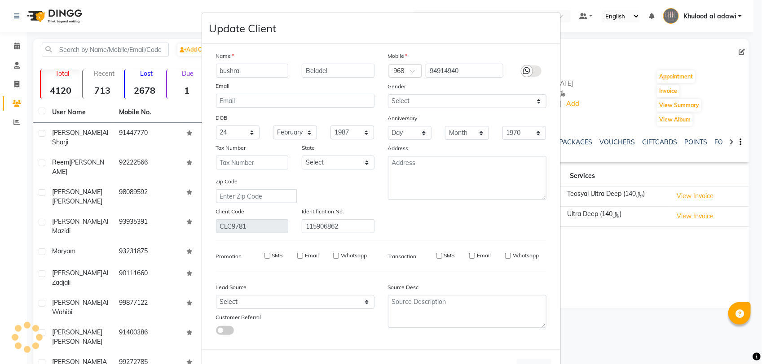
checkbox input "false"
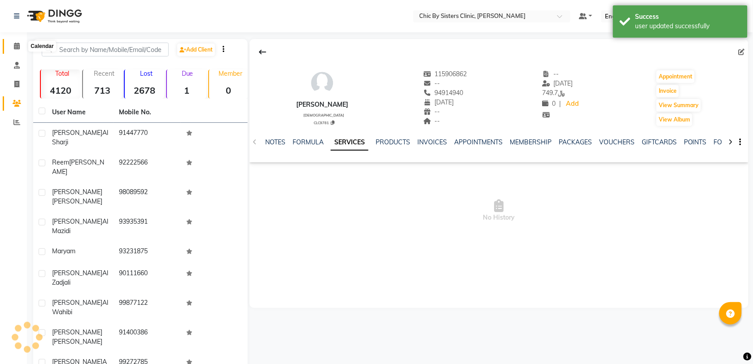
click at [15, 43] on icon at bounding box center [17, 46] width 6 height 7
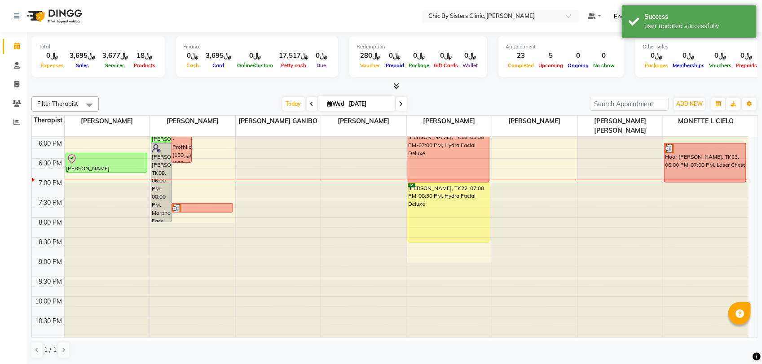
scroll to position [280, 0]
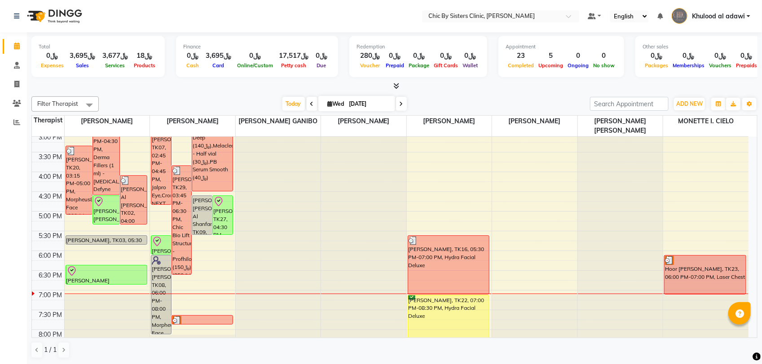
click at [722, 19] on span "Khulood al adawi" at bounding box center [718, 16] width 53 height 9
click at [723, 65] on link "Sign out" at bounding box center [704, 64] width 82 height 14
